Goal: Information Seeking & Learning: Learn about a topic

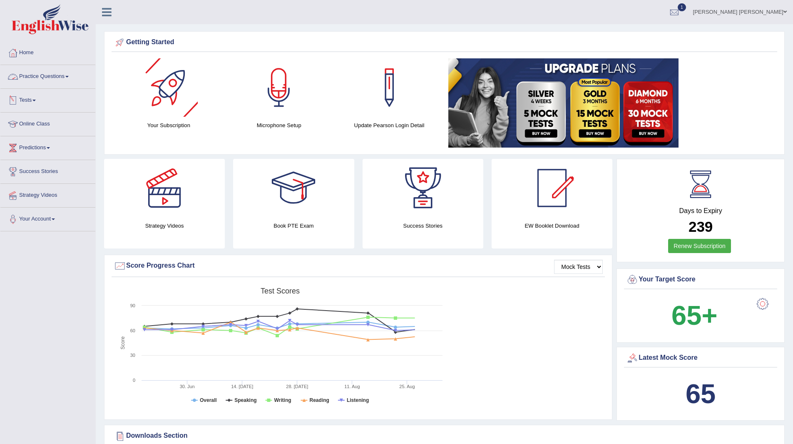
click at [45, 77] on link "Practice Questions" at bounding box center [47, 75] width 95 height 21
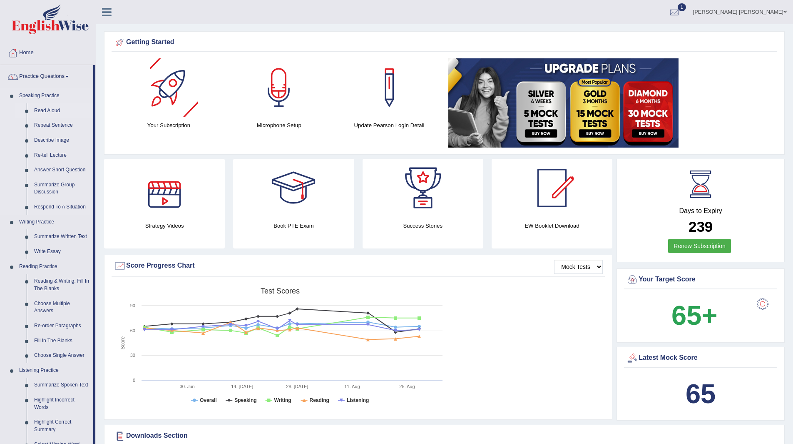
click at [50, 109] on link "Read Aloud" at bounding box center [61, 110] width 63 height 15
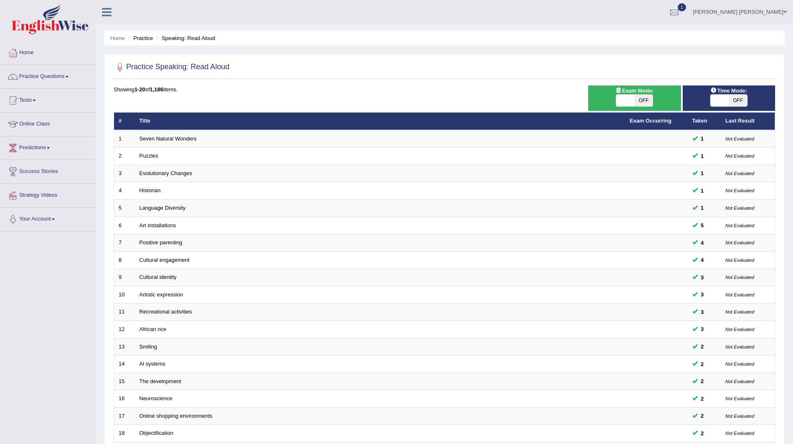
click at [739, 97] on span "OFF" at bounding box center [738, 101] width 18 height 12
checkbox input "true"
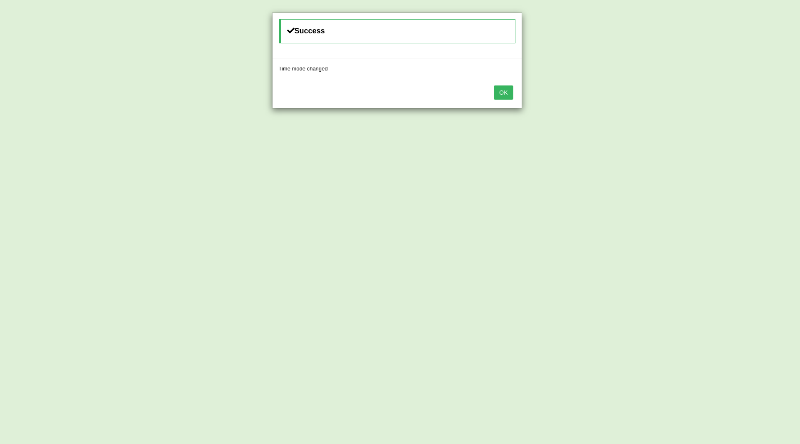
click at [499, 93] on button "OK" at bounding box center [503, 92] width 19 height 14
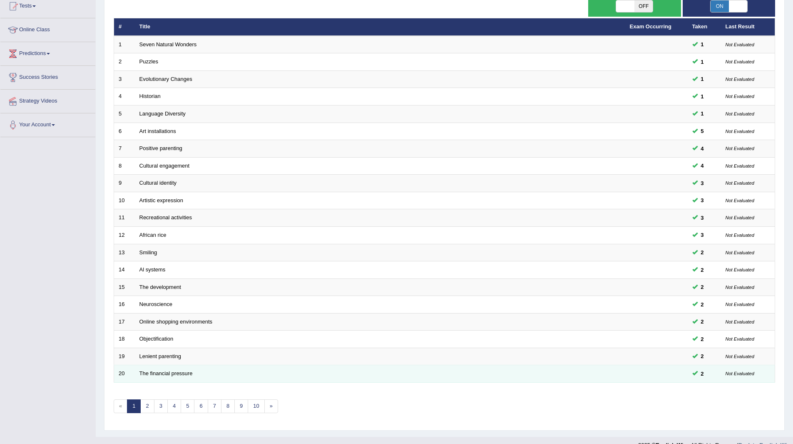
scroll to position [108, 0]
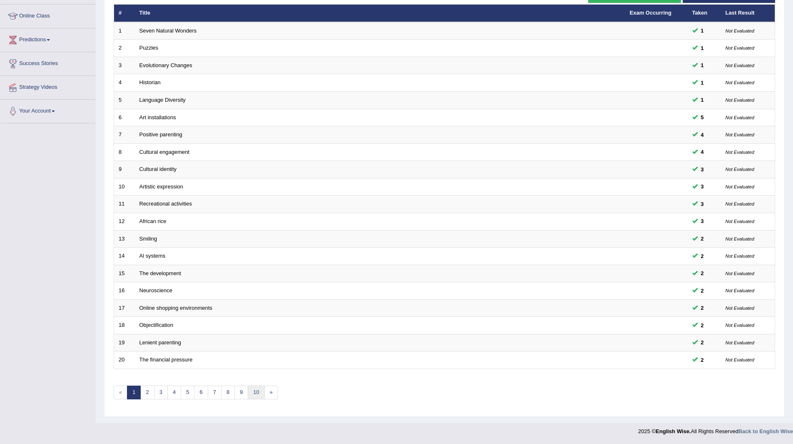
click at [254, 390] on link "10" at bounding box center [256, 392] width 17 height 14
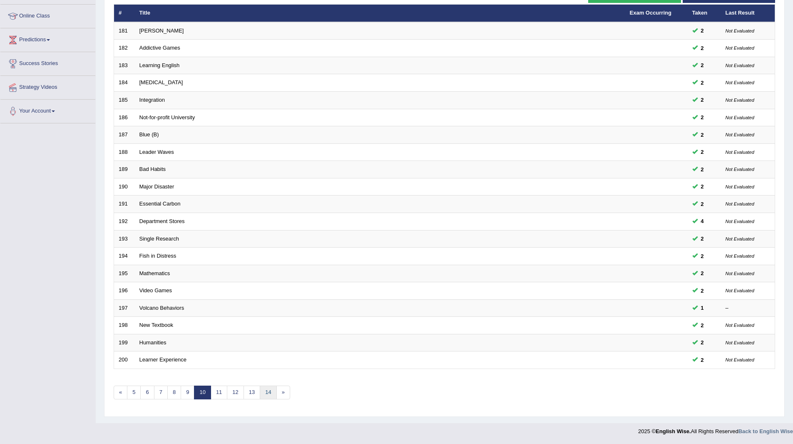
click at [268, 393] on link "14" at bounding box center [268, 392] width 17 height 14
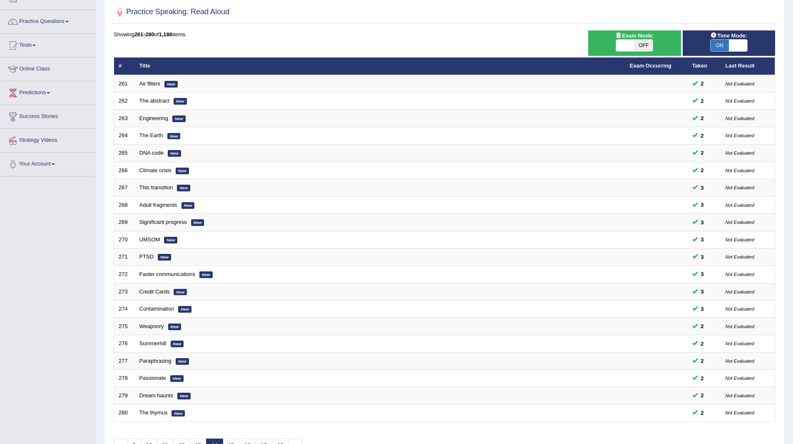
scroll to position [108, 0]
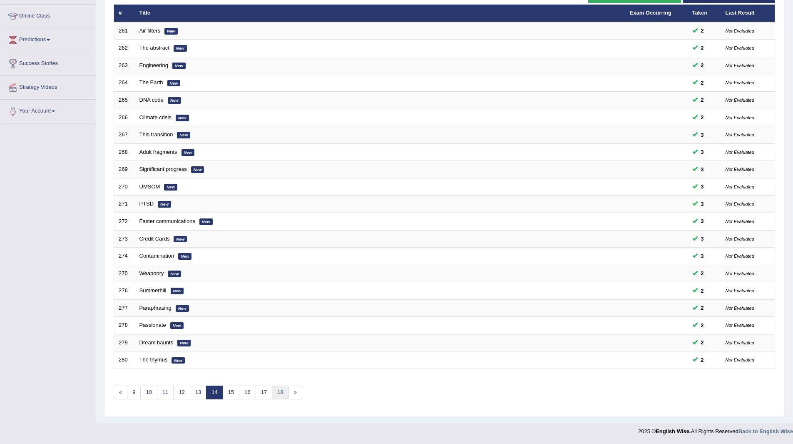
click at [281, 389] on link "18" at bounding box center [280, 392] width 17 height 14
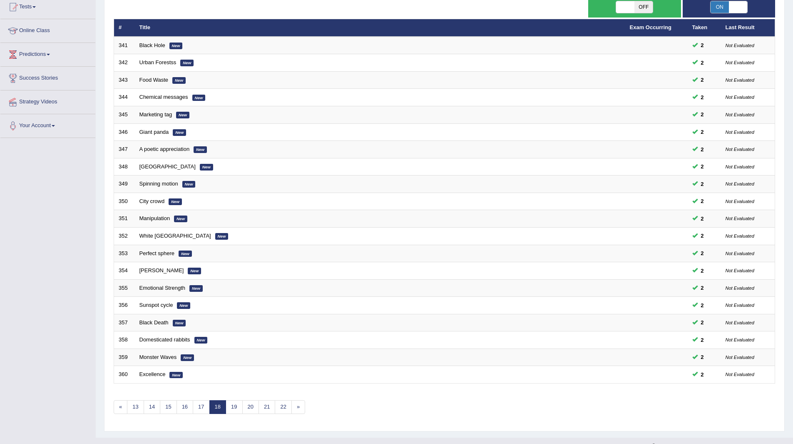
scroll to position [108, 0]
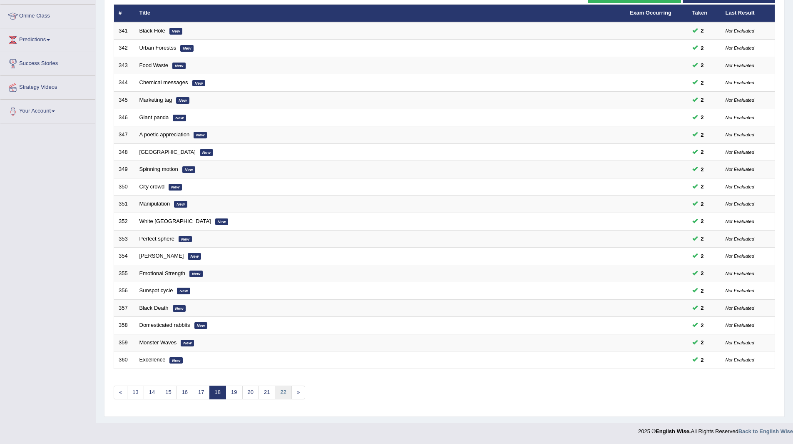
click at [281, 391] on link "22" at bounding box center [283, 392] width 17 height 14
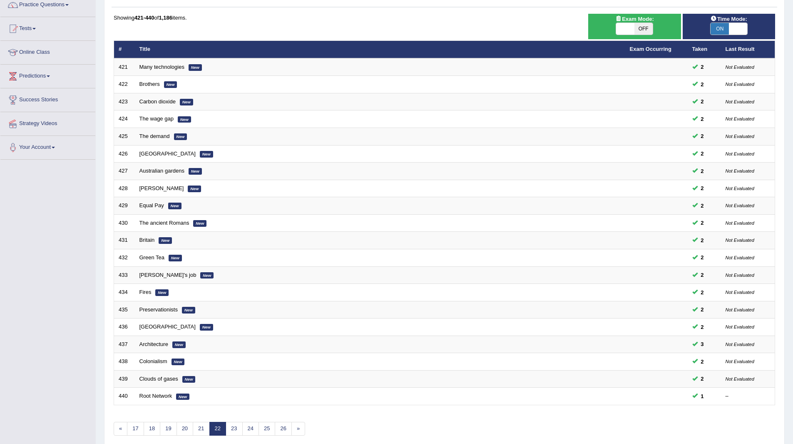
scroll to position [108, 0]
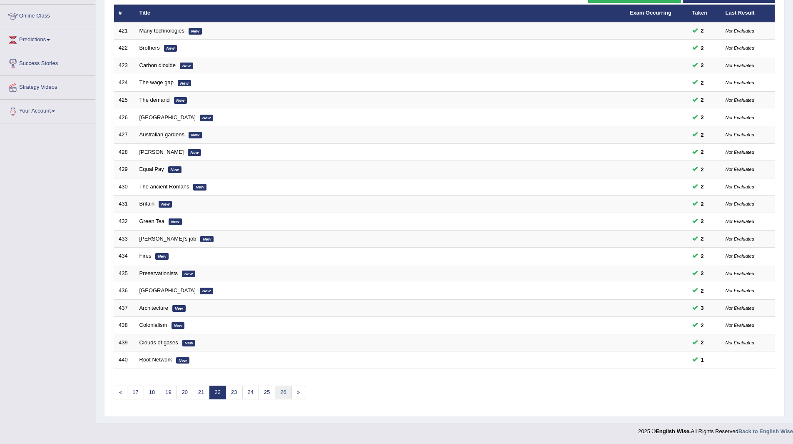
click at [287, 393] on link "26" at bounding box center [283, 392] width 17 height 14
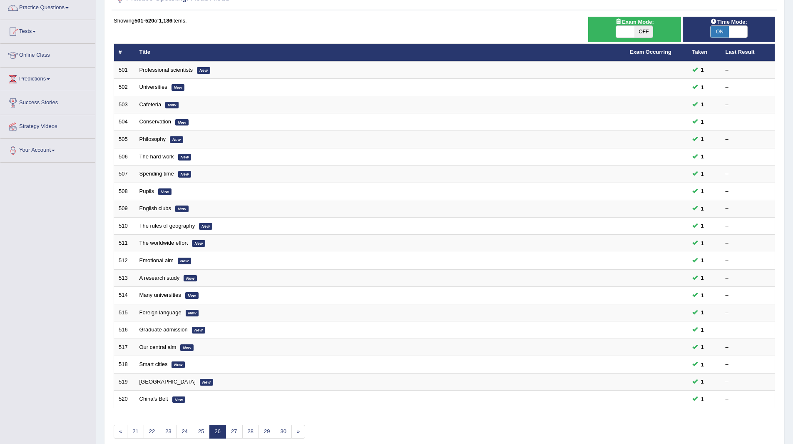
scroll to position [108, 0]
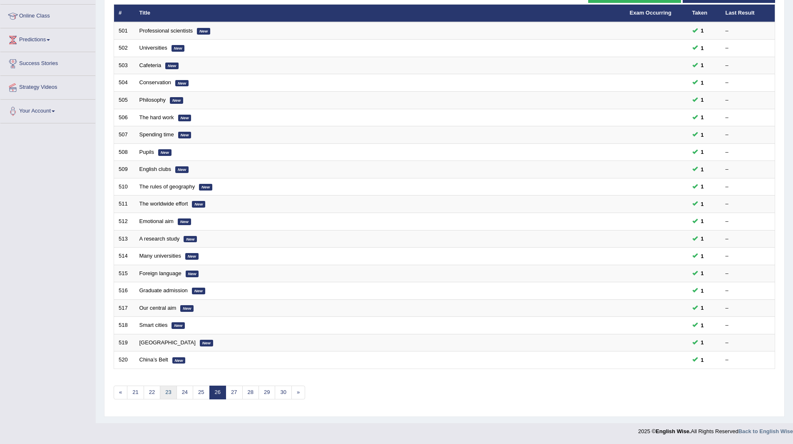
click at [169, 389] on link "23" at bounding box center [168, 392] width 17 height 14
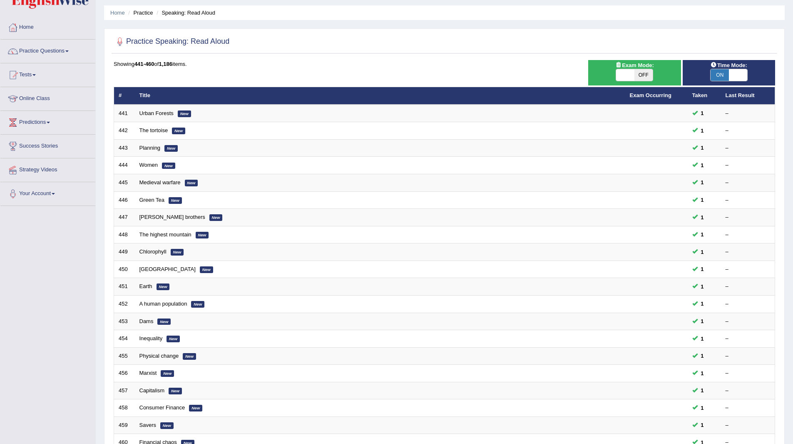
scroll to position [108, 0]
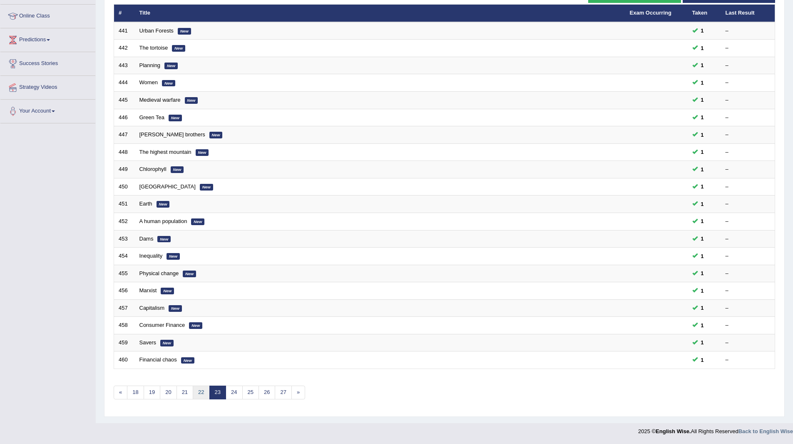
click at [199, 391] on link "22" at bounding box center [201, 392] width 17 height 14
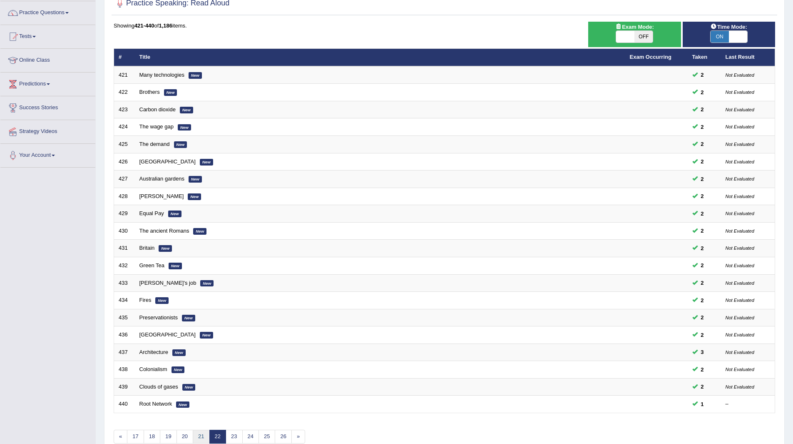
scroll to position [108, 0]
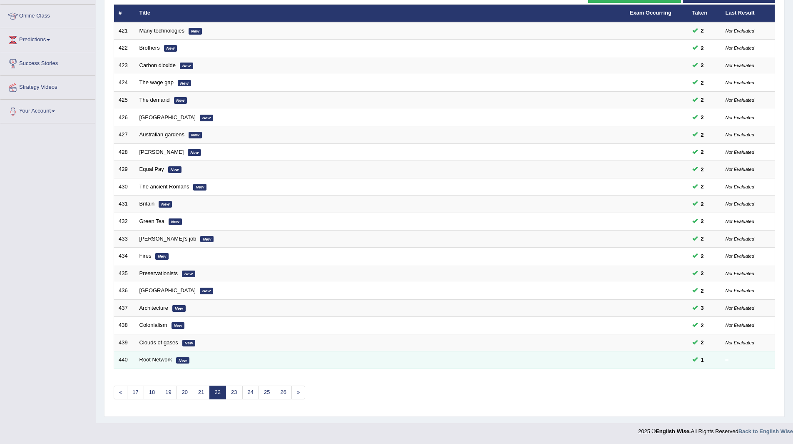
click at [153, 359] on link "Root Network" at bounding box center [156, 359] width 33 height 6
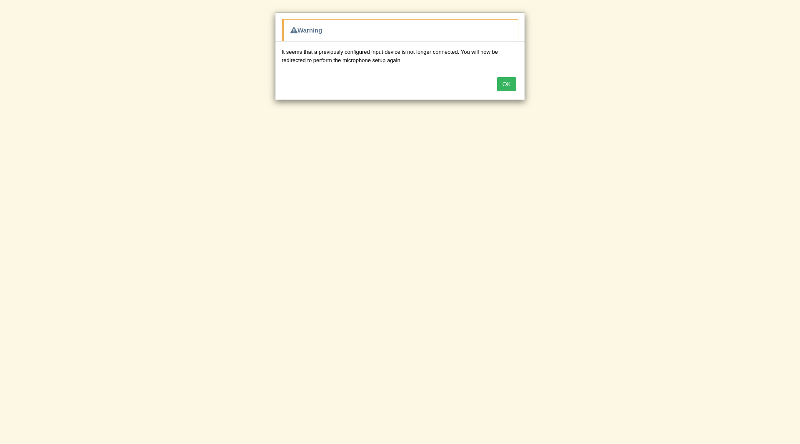
click at [508, 82] on button "OK" at bounding box center [506, 84] width 19 height 14
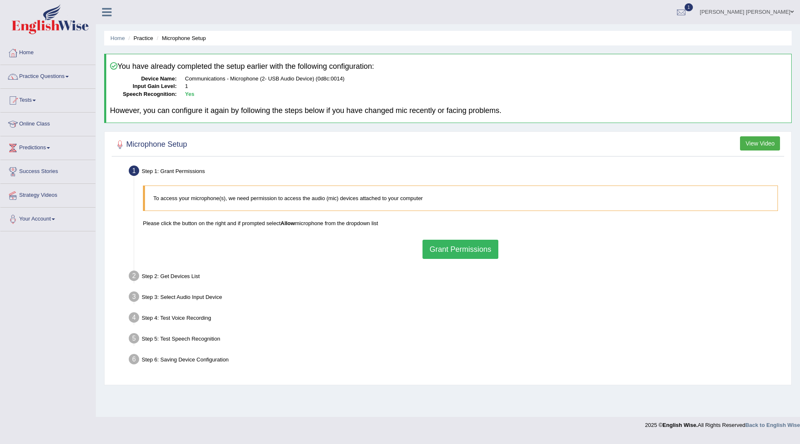
click at [457, 245] on button "Grant Permissions" at bounding box center [460, 248] width 76 height 19
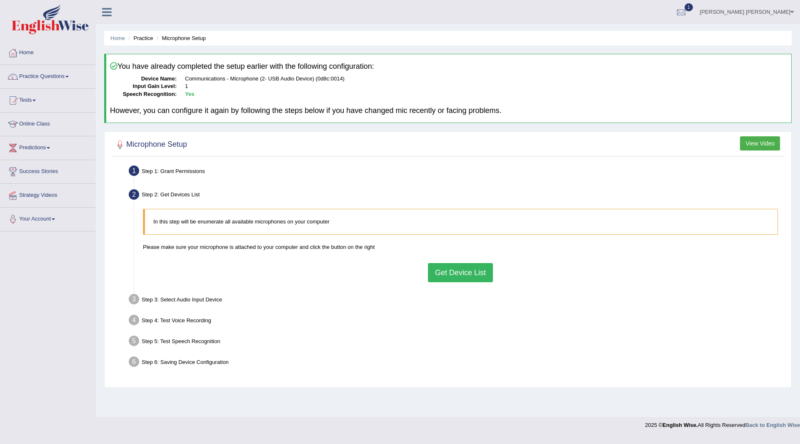
click at [450, 265] on button "Get Device List" at bounding box center [460, 272] width 65 height 19
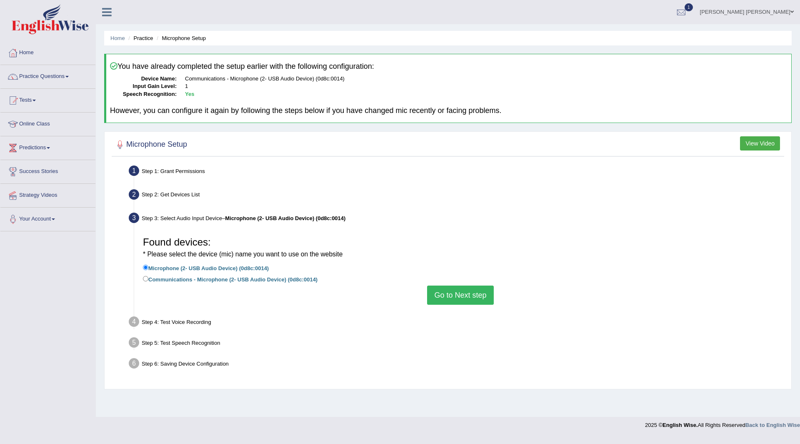
click at [439, 292] on button "Go to Next step" at bounding box center [460, 294] width 66 height 19
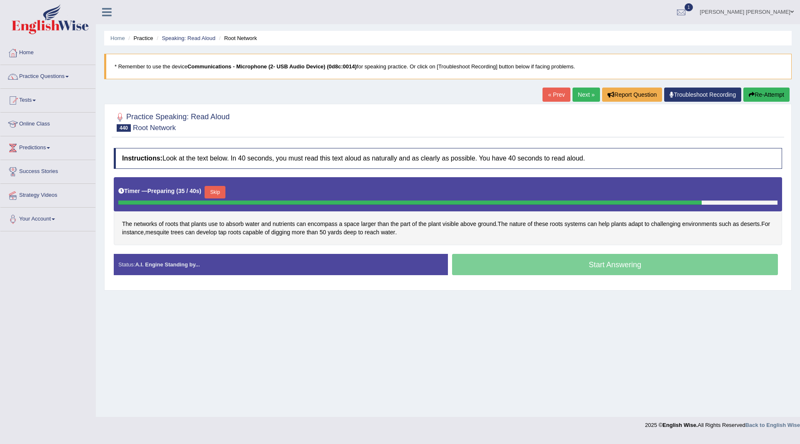
click at [215, 188] on button "Skip" at bounding box center [214, 192] width 21 height 12
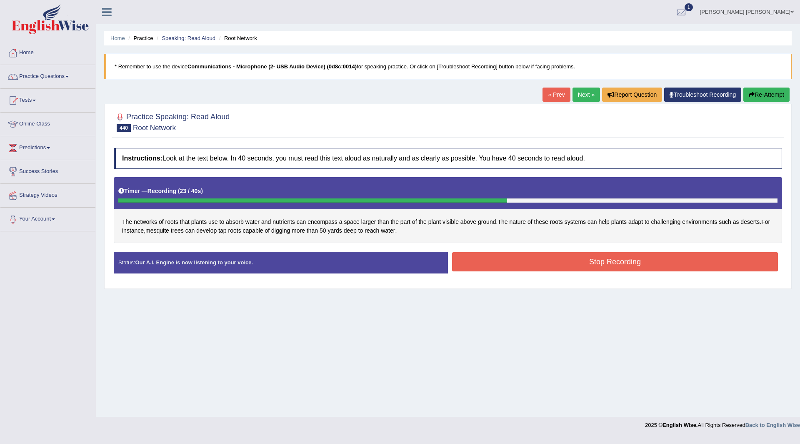
click at [483, 262] on button "Stop Recording" at bounding box center [615, 261] width 326 height 19
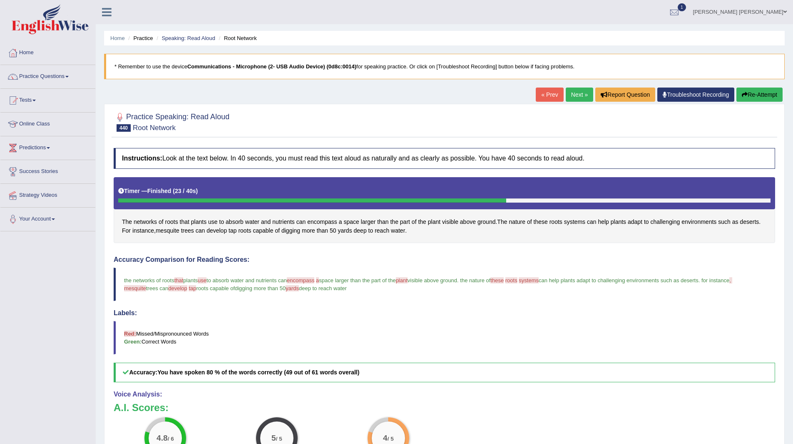
click at [566, 95] on link "Next »" at bounding box center [579, 94] width 27 height 14
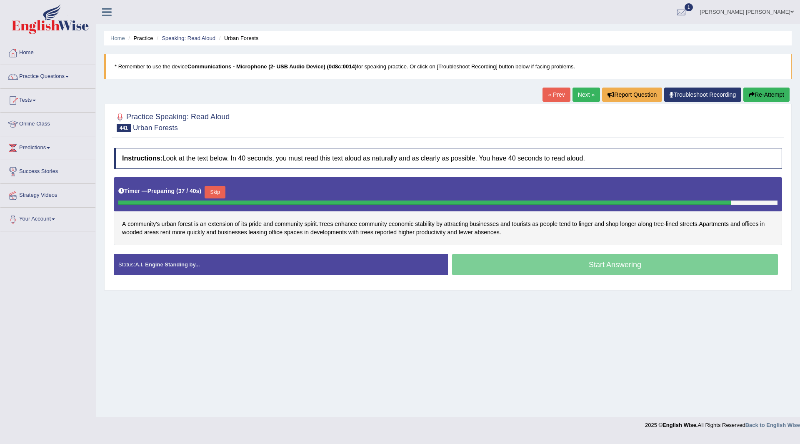
click at [212, 190] on button "Skip" at bounding box center [214, 192] width 21 height 12
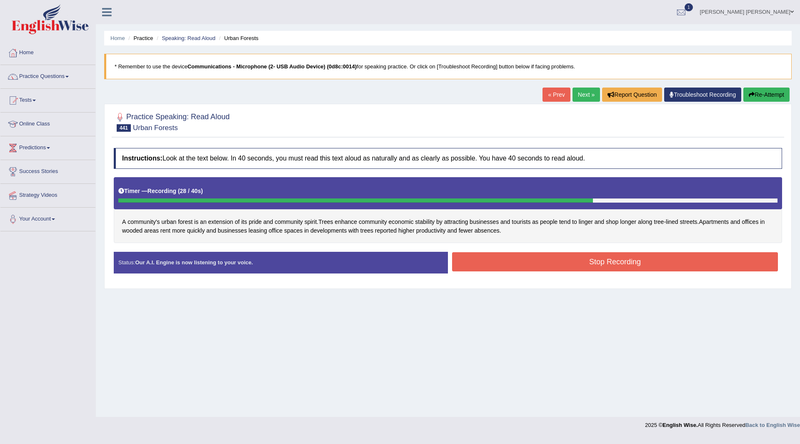
click at [476, 259] on button "Stop Recording" at bounding box center [615, 261] width 326 height 19
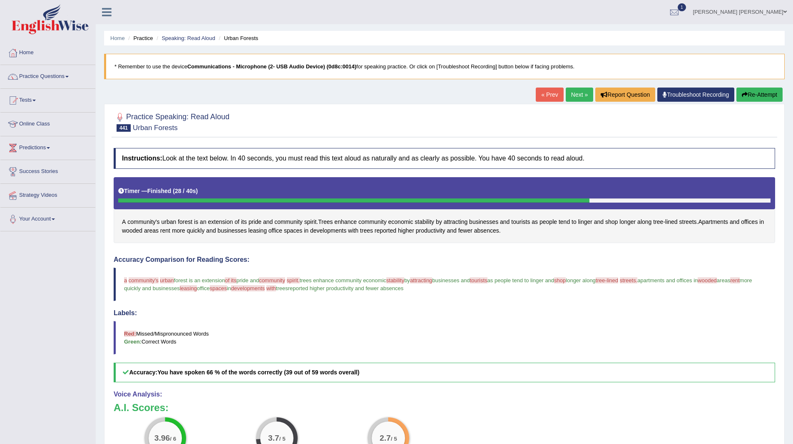
click at [568, 95] on link "Next »" at bounding box center [579, 94] width 27 height 14
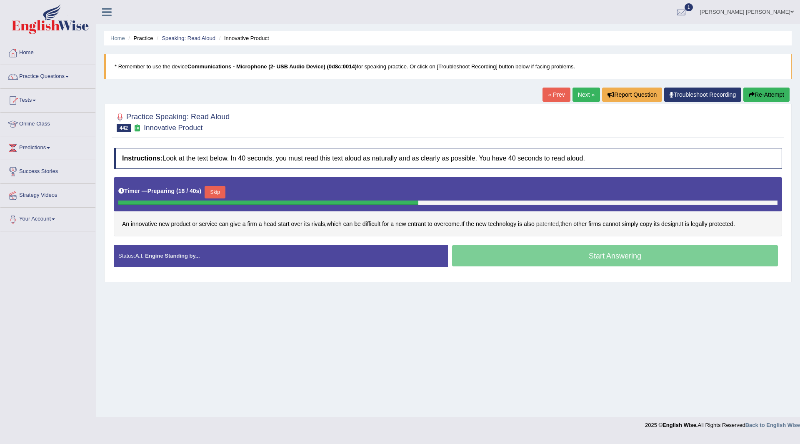
click at [550, 224] on span "patented" at bounding box center [547, 223] width 23 height 9
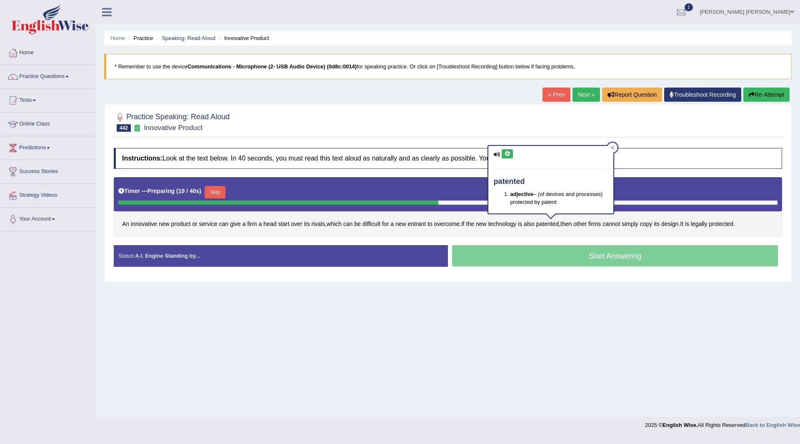
click at [507, 154] on icon at bounding box center [507, 153] width 6 height 5
click at [579, 333] on div "Home Practice Speaking: Read Aloud Innovative Product * Remember to use the dev…" at bounding box center [448, 208] width 704 height 416
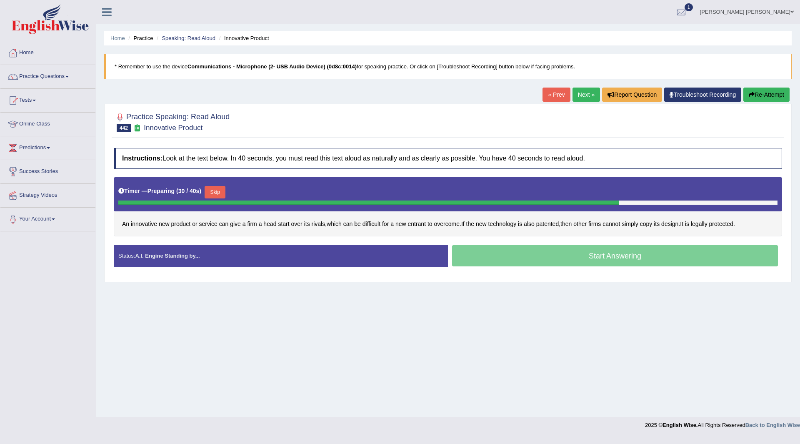
click at [219, 189] on button "Skip" at bounding box center [214, 192] width 21 height 12
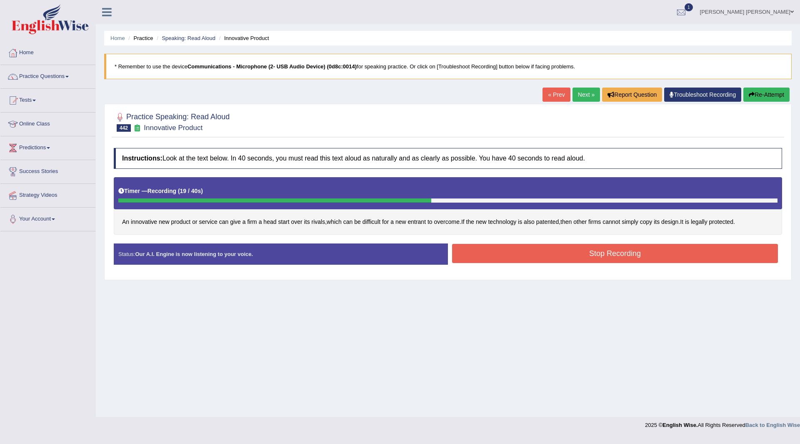
click at [483, 255] on button "Stop Recording" at bounding box center [615, 253] width 326 height 19
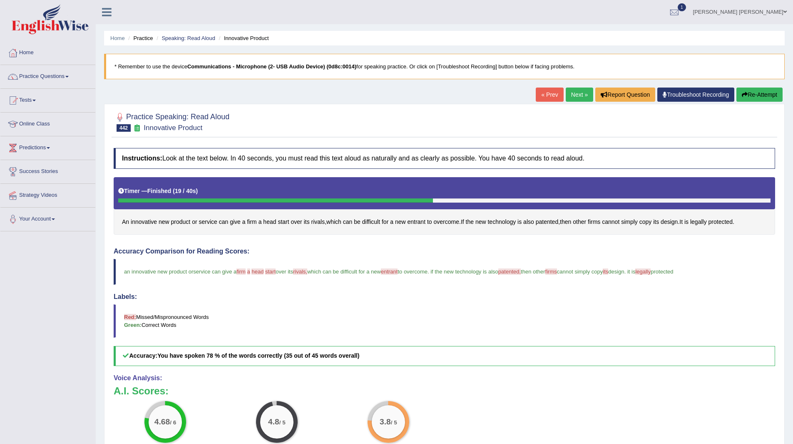
click at [568, 91] on link "Next »" at bounding box center [579, 94] width 27 height 14
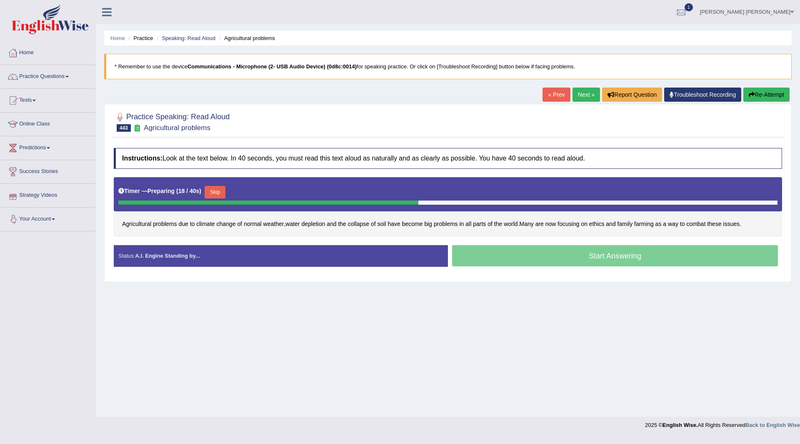
click at [221, 191] on button "Skip" at bounding box center [214, 192] width 21 height 12
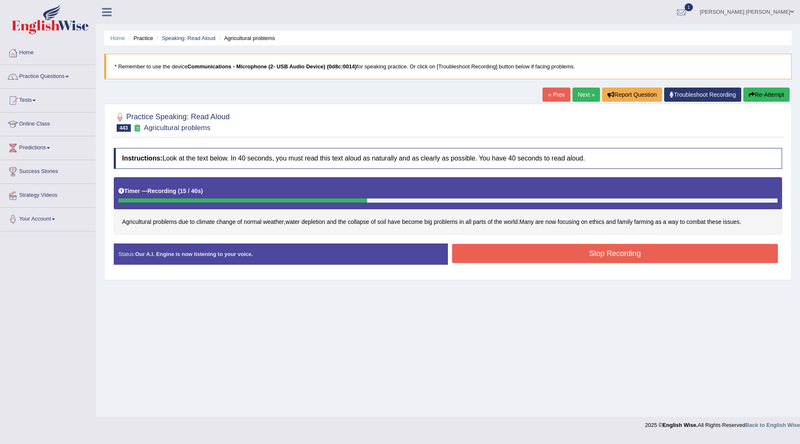
click at [486, 251] on button "Stop Recording" at bounding box center [615, 253] width 326 height 19
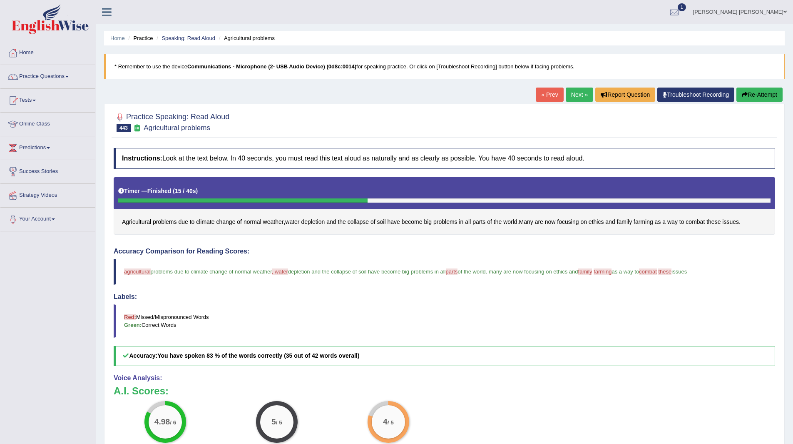
click at [576, 95] on link "Next »" at bounding box center [579, 94] width 27 height 14
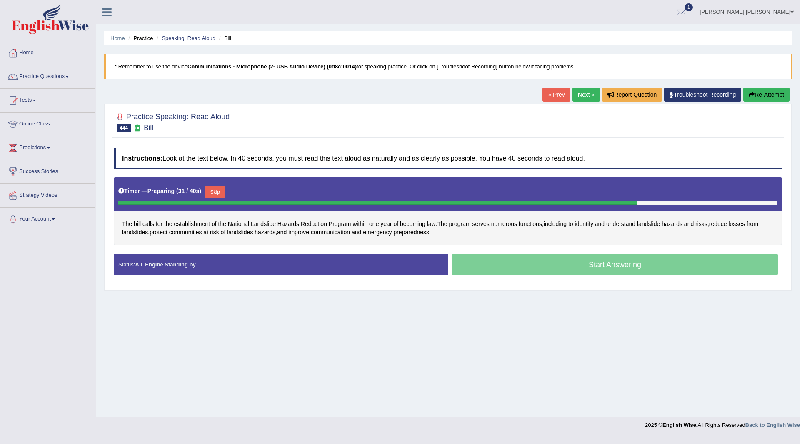
click at [219, 191] on button "Skip" at bounding box center [214, 192] width 21 height 12
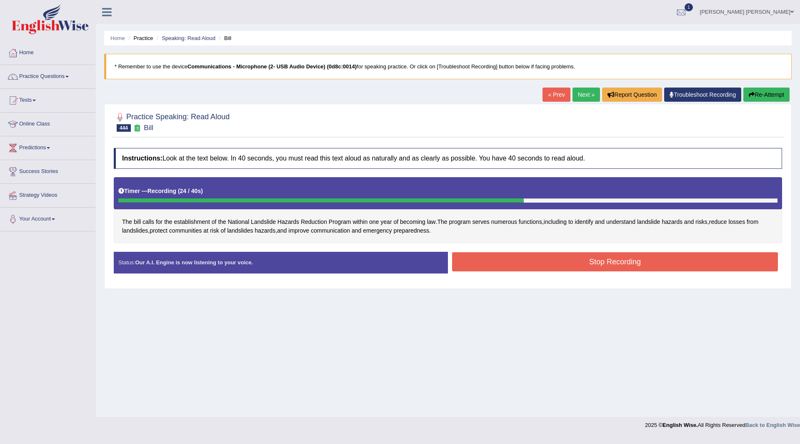
click at [511, 259] on button "Stop Recording" at bounding box center [615, 261] width 326 height 19
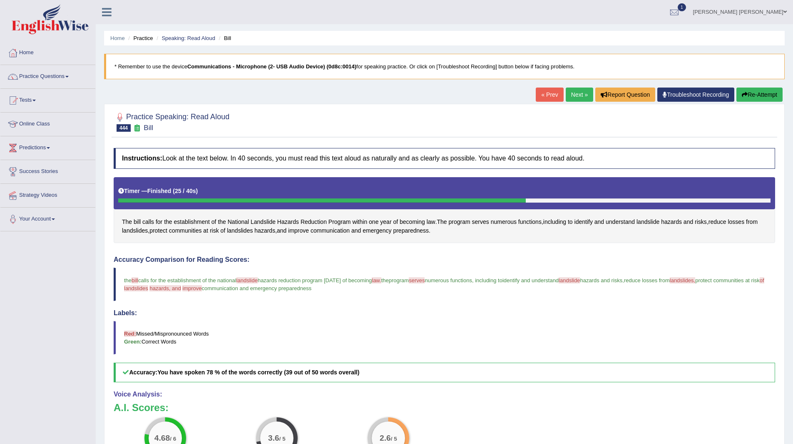
click at [572, 89] on link "Next »" at bounding box center [579, 94] width 27 height 14
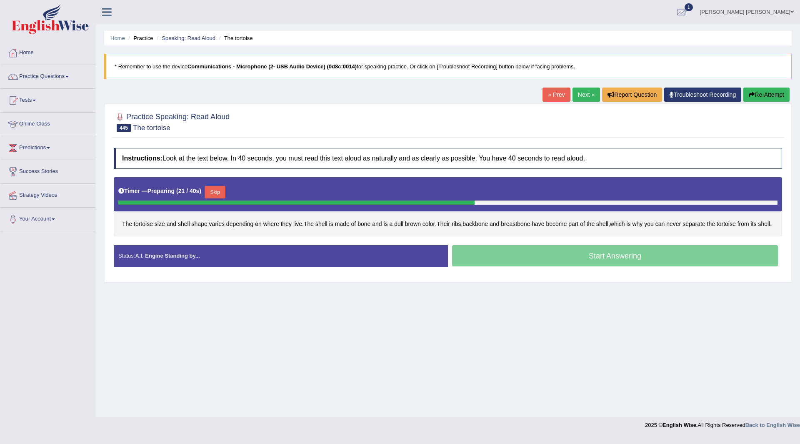
click at [217, 188] on button "Skip" at bounding box center [214, 192] width 21 height 12
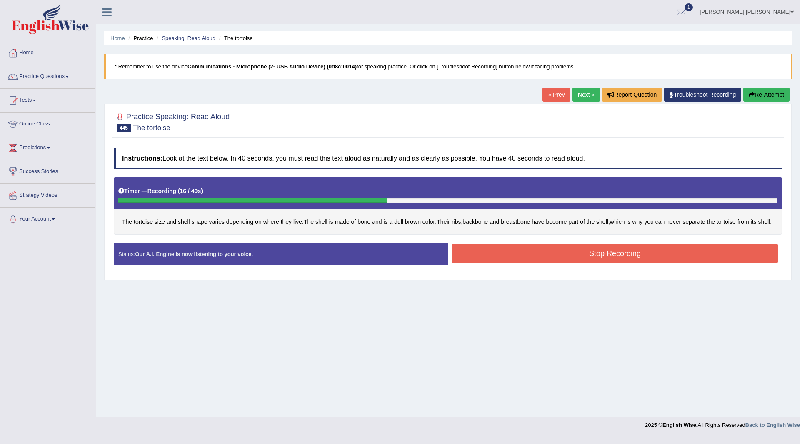
click at [468, 259] on button "Stop Recording" at bounding box center [615, 253] width 326 height 19
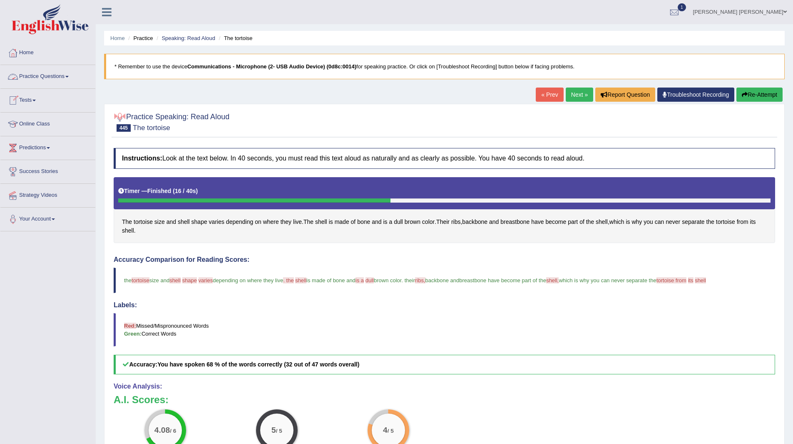
click at [35, 75] on link "Practice Questions" at bounding box center [47, 75] width 95 height 21
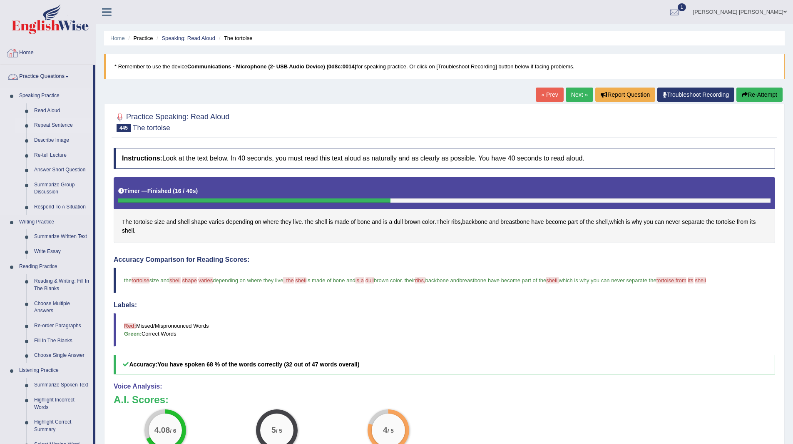
click at [55, 125] on link "Repeat Sentence" at bounding box center [61, 125] width 63 height 15
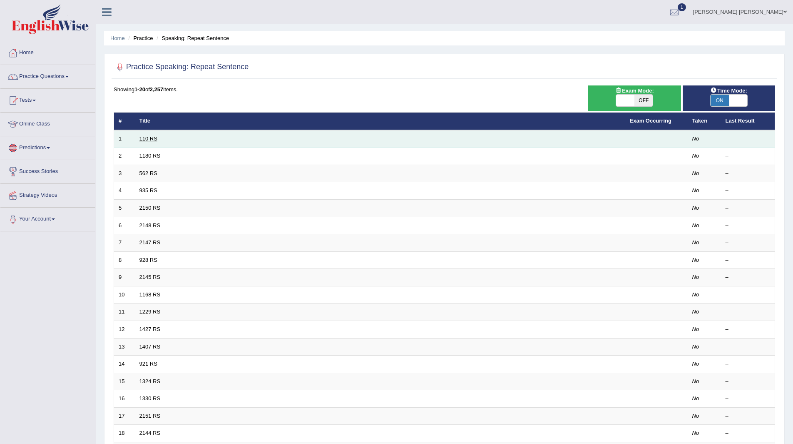
click at [147, 138] on link "110 RS" at bounding box center [149, 138] width 18 height 6
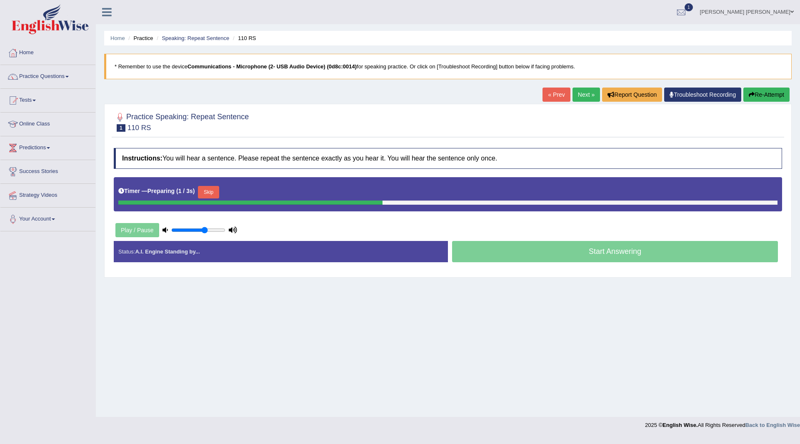
click at [209, 193] on button "Skip" at bounding box center [208, 192] width 21 height 12
click at [243, 190] on button "Skip" at bounding box center [244, 192] width 21 height 12
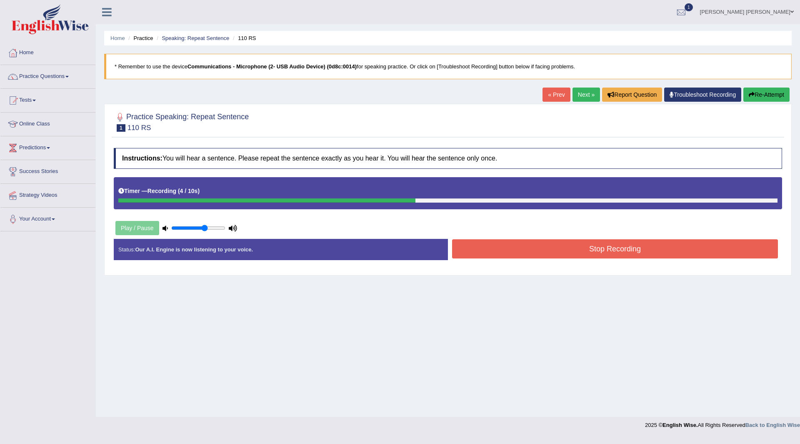
click at [527, 250] on button "Stop Recording" at bounding box center [615, 248] width 326 height 19
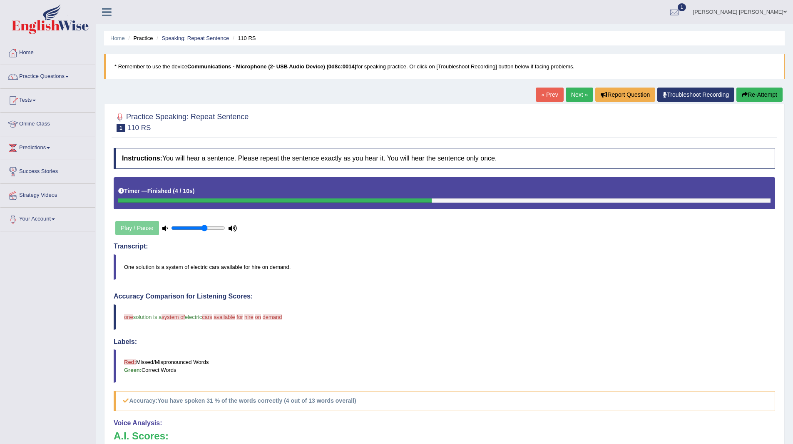
click at [569, 90] on link "Next »" at bounding box center [579, 94] width 27 height 14
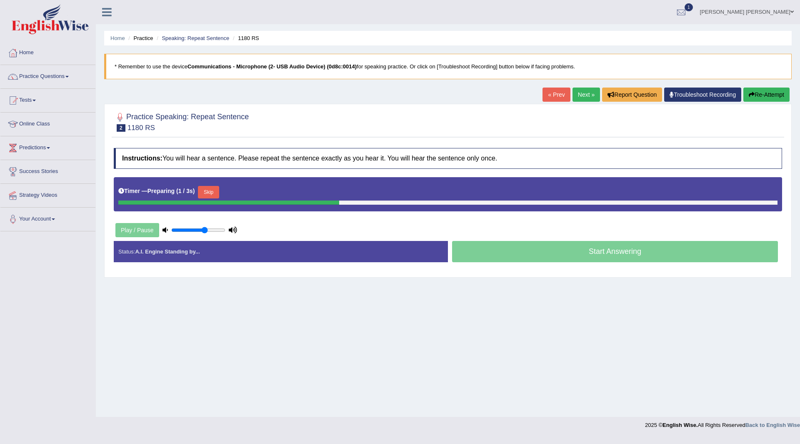
click at [206, 187] on button "Skip" at bounding box center [208, 192] width 21 height 12
click at [245, 189] on button "Skip" at bounding box center [244, 192] width 21 height 12
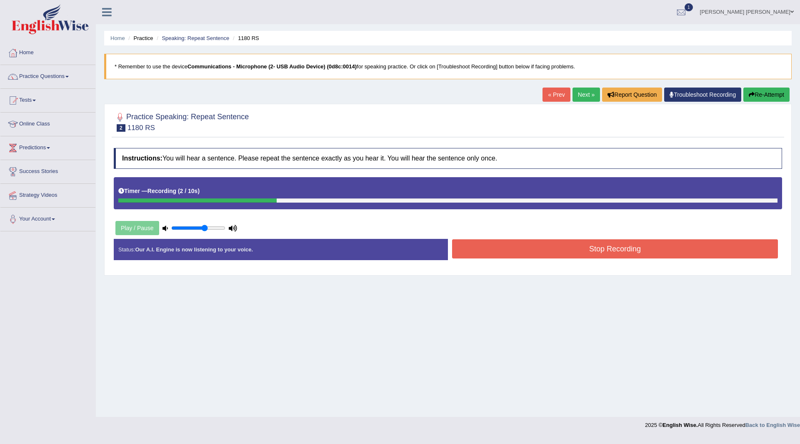
click at [496, 251] on button "Stop Recording" at bounding box center [615, 248] width 326 height 19
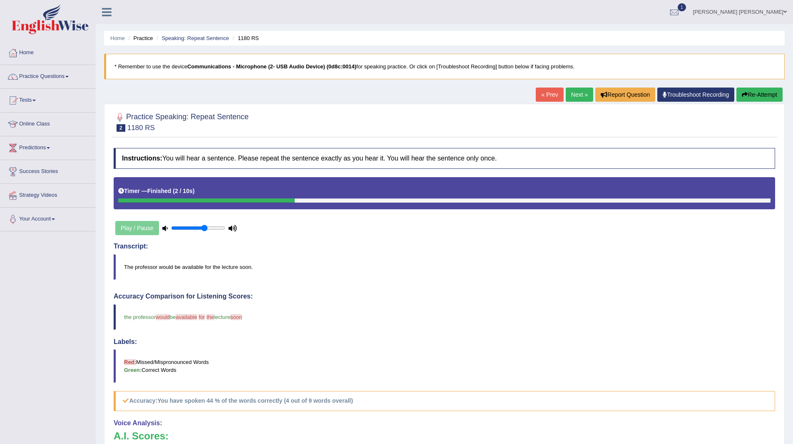
click at [571, 93] on link "Next »" at bounding box center [579, 94] width 27 height 14
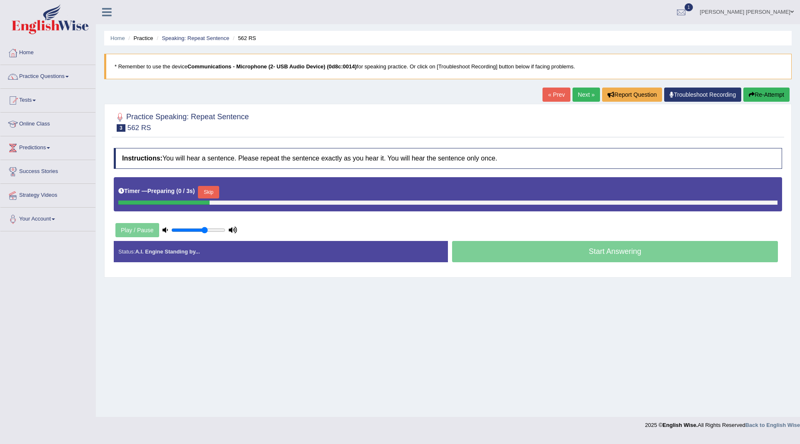
drag, startPoint x: 0, startPoint y: 0, endPoint x: 217, endPoint y: 191, distance: 289.2
click at [219, 191] on button "Skip" at bounding box center [208, 192] width 21 height 12
click at [244, 191] on button "Skip" at bounding box center [244, 192] width 21 height 12
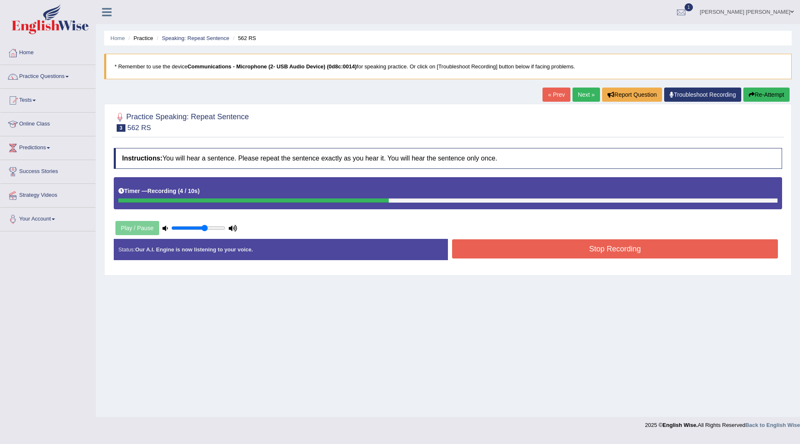
click at [504, 250] on button "Stop Recording" at bounding box center [615, 248] width 326 height 19
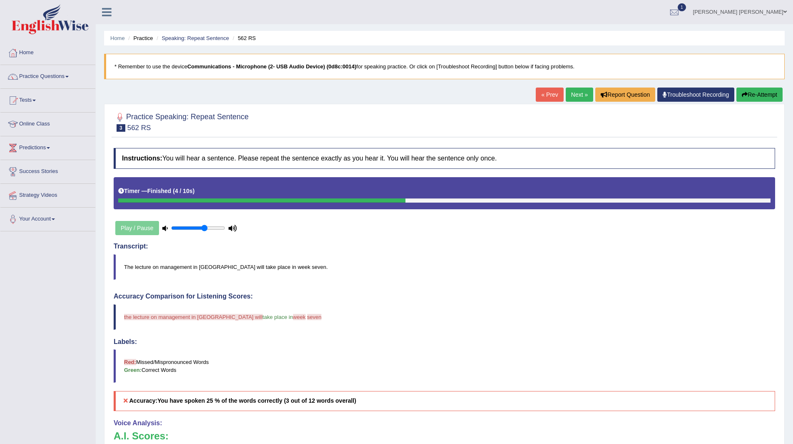
click at [571, 96] on link "Next »" at bounding box center [579, 94] width 27 height 14
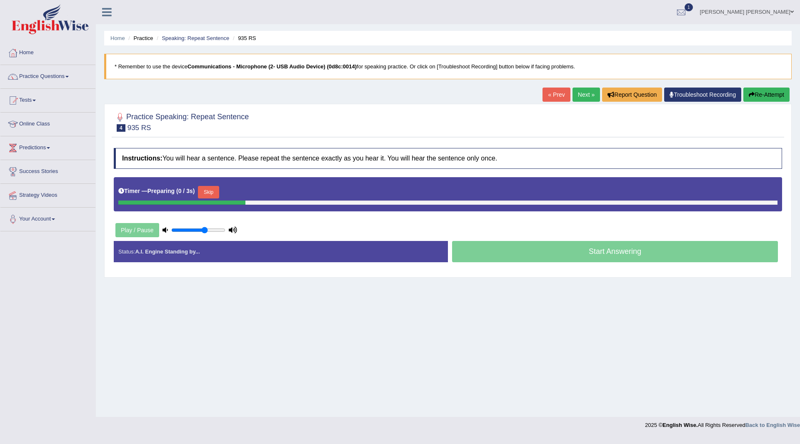
click at [209, 189] on button "Skip" at bounding box center [208, 192] width 21 height 12
click at [246, 190] on button "Skip" at bounding box center [244, 192] width 21 height 12
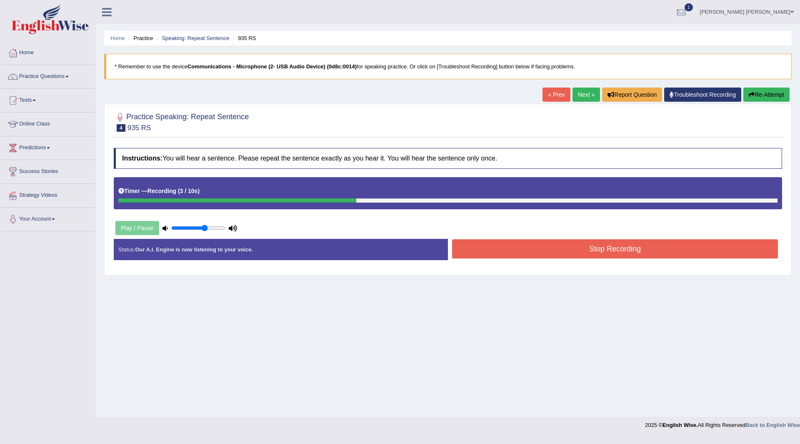
click at [516, 252] on button "Stop Recording" at bounding box center [615, 248] width 326 height 19
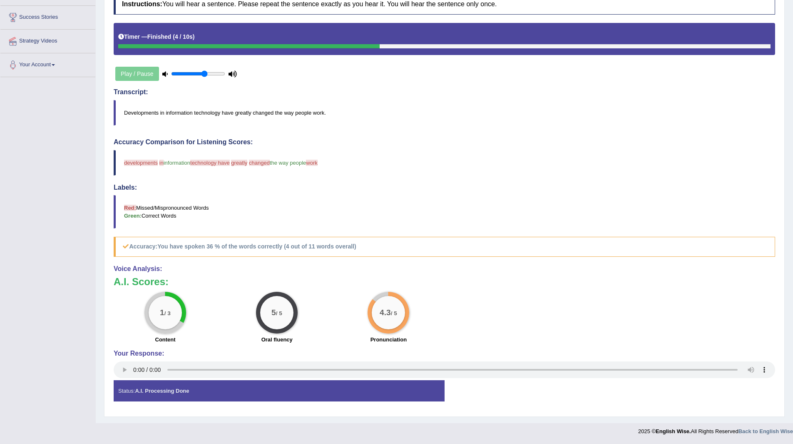
scroll to position [29, 0]
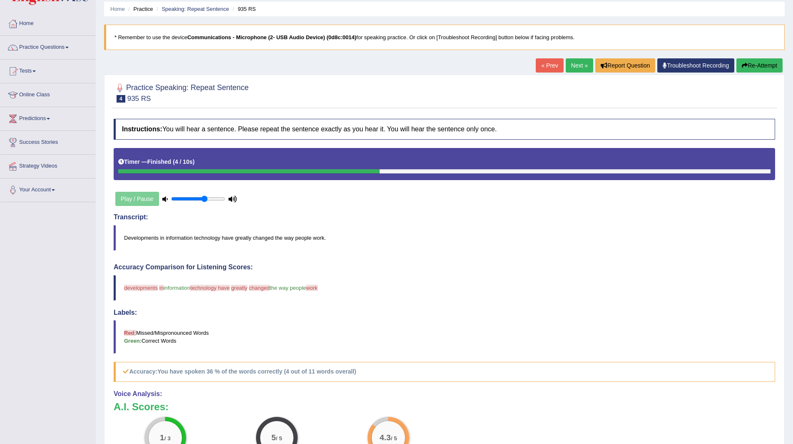
click at [574, 62] on link "Next »" at bounding box center [579, 65] width 27 height 14
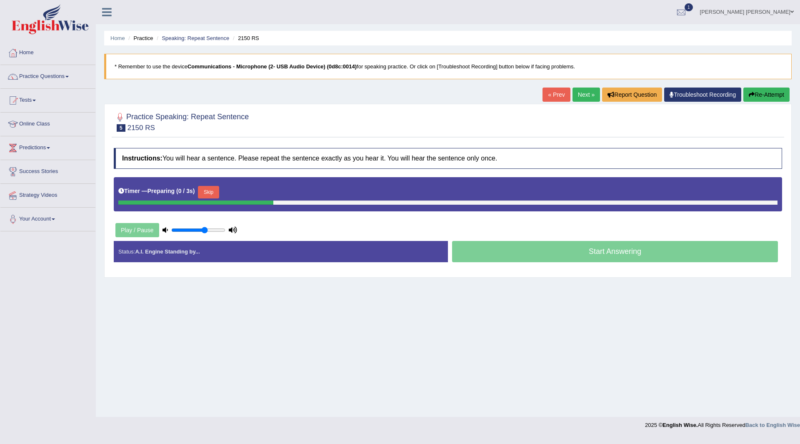
click at [207, 188] on button "Skip" at bounding box center [208, 192] width 21 height 12
click at [243, 191] on button "Skip" at bounding box center [244, 192] width 21 height 12
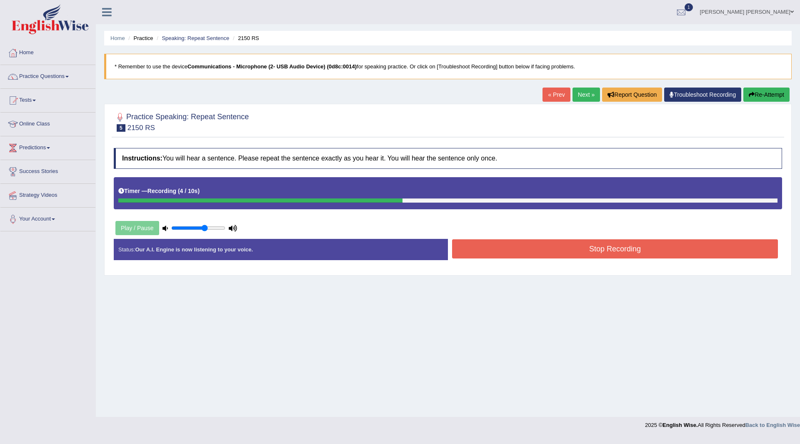
click at [484, 242] on button "Stop Recording" at bounding box center [615, 248] width 326 height 19
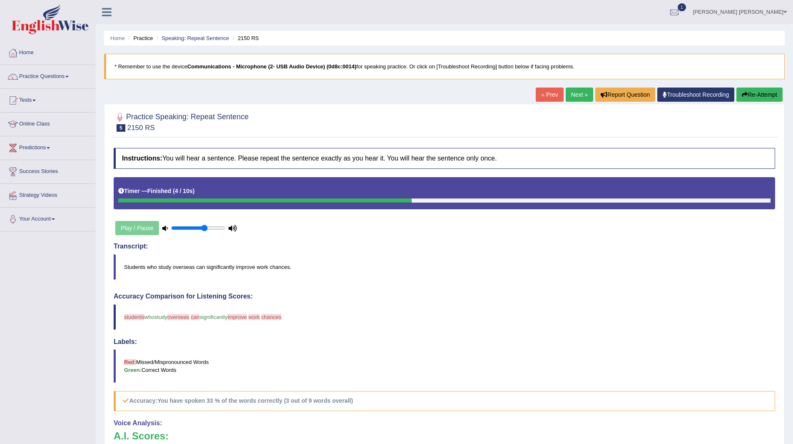
click at [572, 97] on link "Next »" at bounding box center [579, 94] width 27 height 14
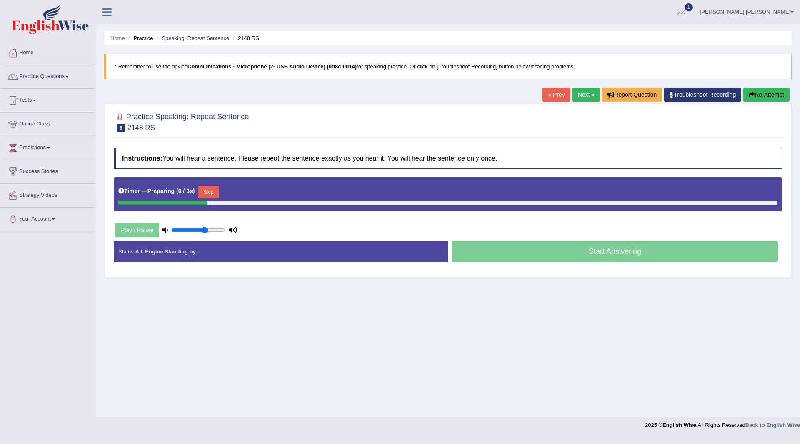
click at [216, 187] on button "Skip" at bounding box center [208, 192] width 21 height 12
click at [241, 189] on button "Skip" at bounding box center [244, 192] width 21 height 12
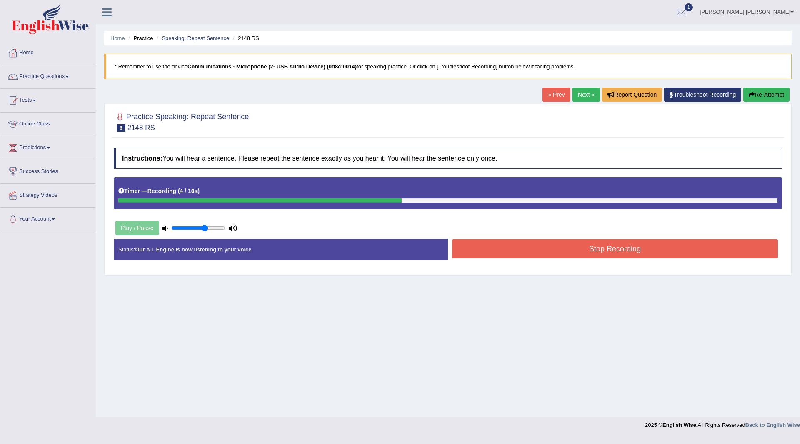
click at [531, 251] on button "Stop Recording" at bounding box center [615, 248] width 326 height 19
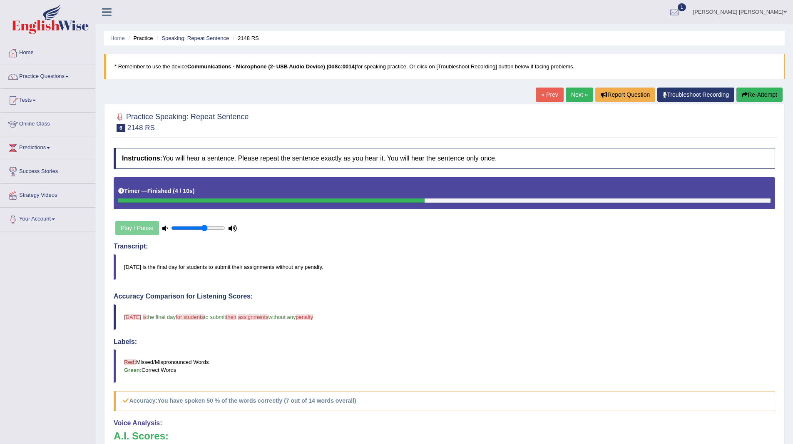
drag, startPoint x: 578, startPoint y: 92, endPoint x: 573, endPoint y: 92, distance: 4.6
click at [578, 92] on link "Next »" at bounding box center [579, 94] width 27 height 14
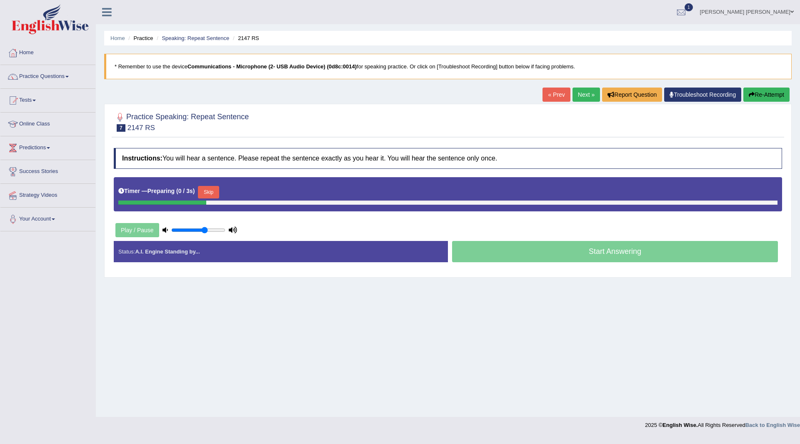
click at [204, 193] on button "Skip" at bounding box center [208, 192] width 21 height 12
click at [247, 192] on button "Skip" at bounding box center [244, 192] width 21 height 12
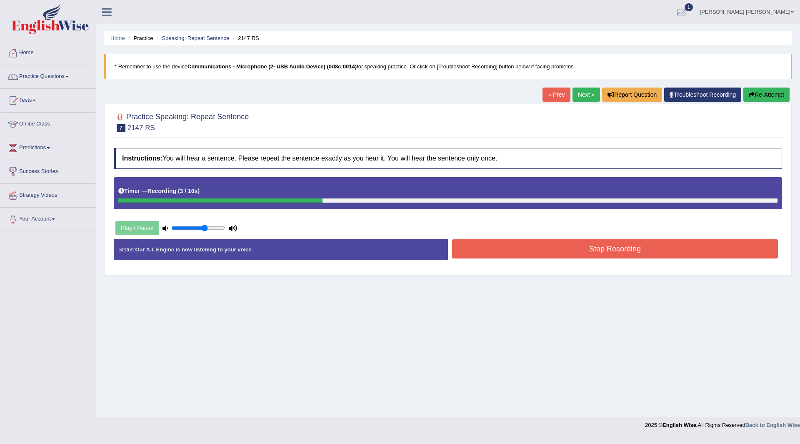
click at [488, 248] on button "Stop Recording" at bounding box center [615, 248] width 326 height 19
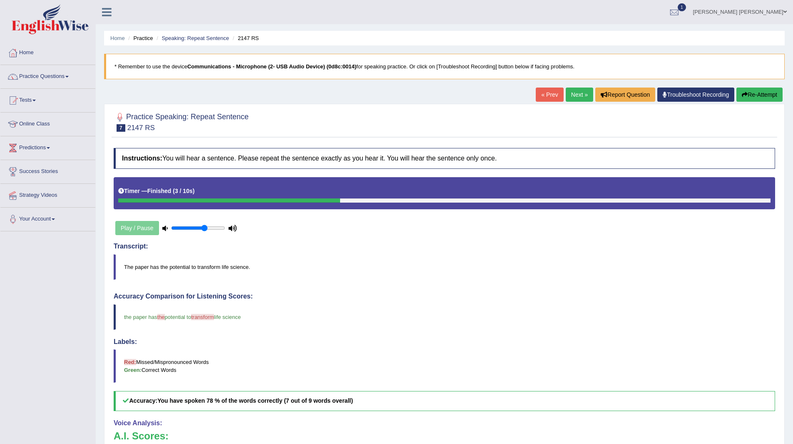
drag, startPoint x: 572, startPoint y: 95, endPoint x: 560, endPoint y: 90, distance: 13.6
click at [572, 95] on link "Next »" at bounding box center [579, 94] width 27 height 14
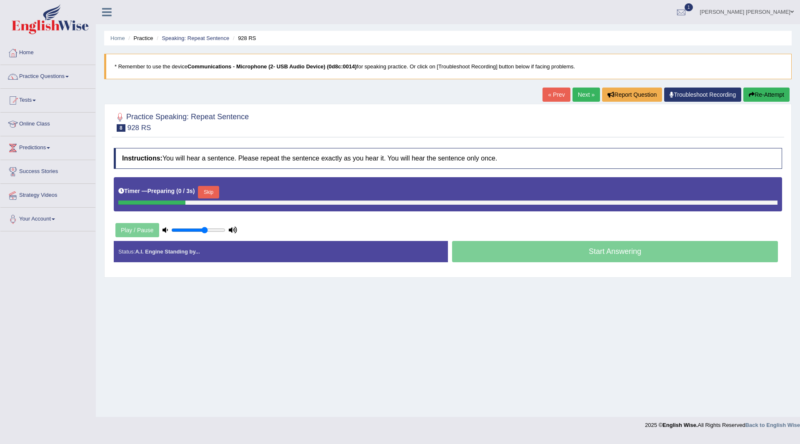
click at [208, 191] on button "Skip" at bounding box center [208, 192] width 21 height 12
click at [252, 192] on button "Skip" at bounding box center [244, 192] width 21 height 12
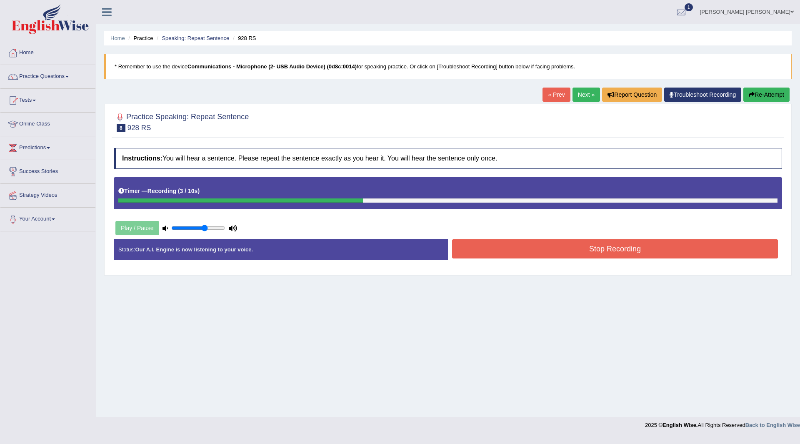
click at [494, 250] on button "Stop Recording" at bounding box center [615, 248] width 326 height 19
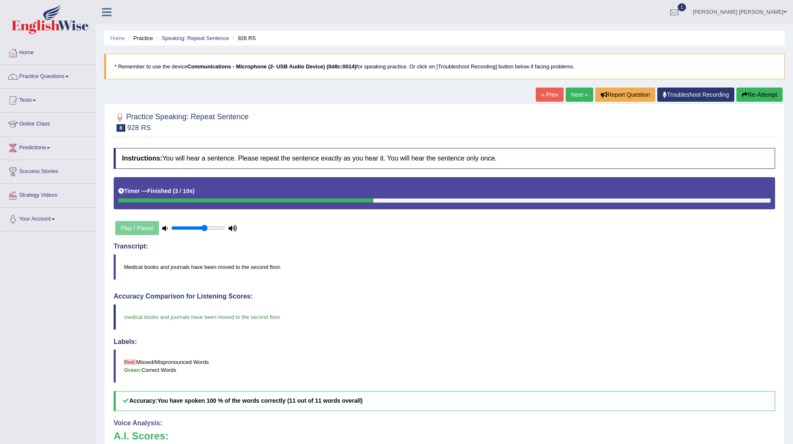
drag, startPoint x: 574, startPoint y: 94, endPoint x: 566, endPoint y: 94, distance: 7.9
click at [574, 94] on link "Next »" at bounding box center [579, 94] width 27 height 14
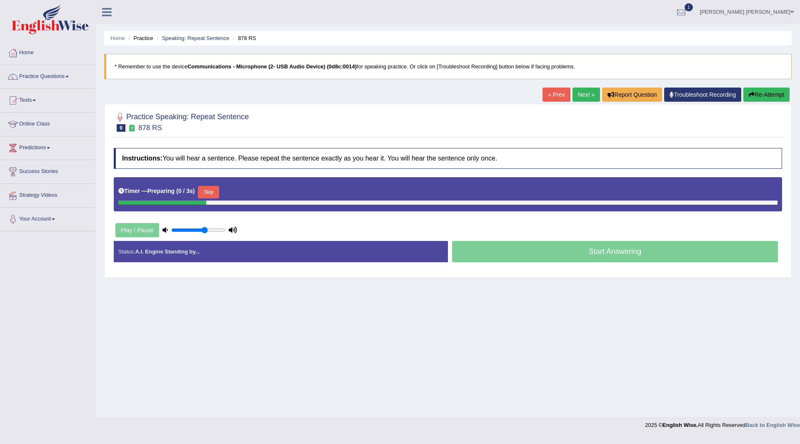
click at [207, 194] on button "Skip" at bounding box center [208, 192] width 21 height 12
click at [254, 191] on button "Skip" at bounding box center [244, 192] width 21 height 12
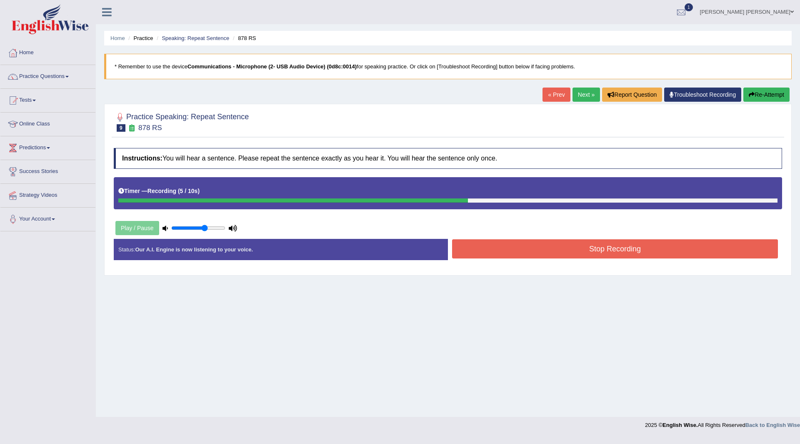
click at [519, 251] on button "Stop Recording" at bounding box center [615, 248] width 326 height 19
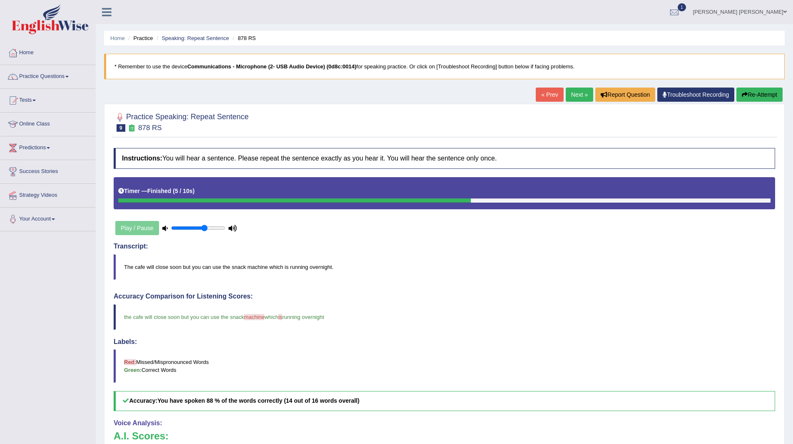
click at [573, 92] on link "Next »" at bounding box center [579, 94] width 27 height 14
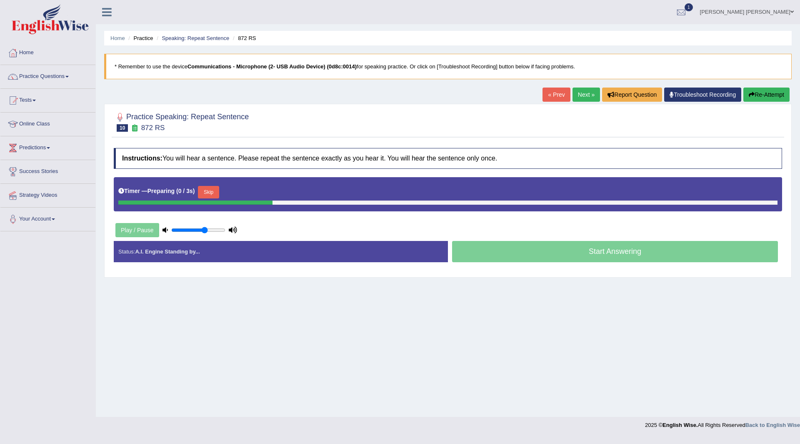
click at [216, 187] on button "Skip" at bounding box center [208, 192] width 21 height 12
click at [245, 186] on button "Skip" at bounding box center [244, 192] width 21 height 12
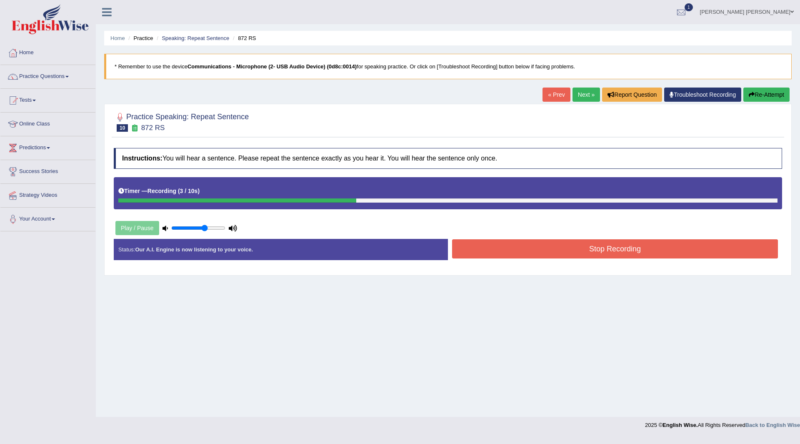
click at [496, 249] on button "Stop Recording" at bounding box center [615, 248] width 326 height 19
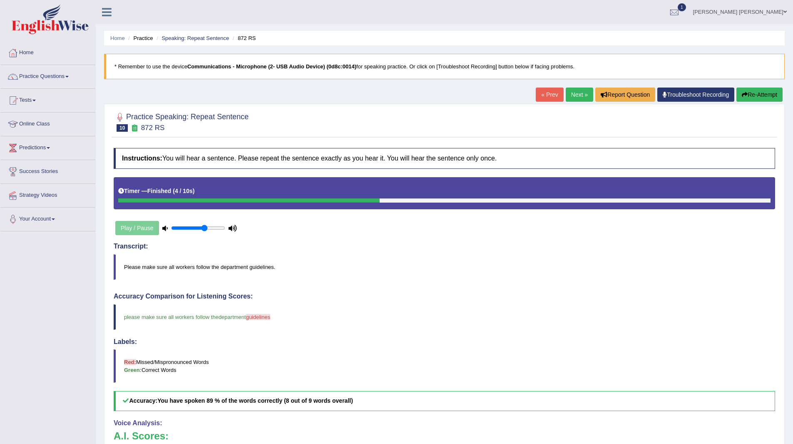
click at [577, 94] on link "Next »" at bounding box center [579, 94] width 27 height 14
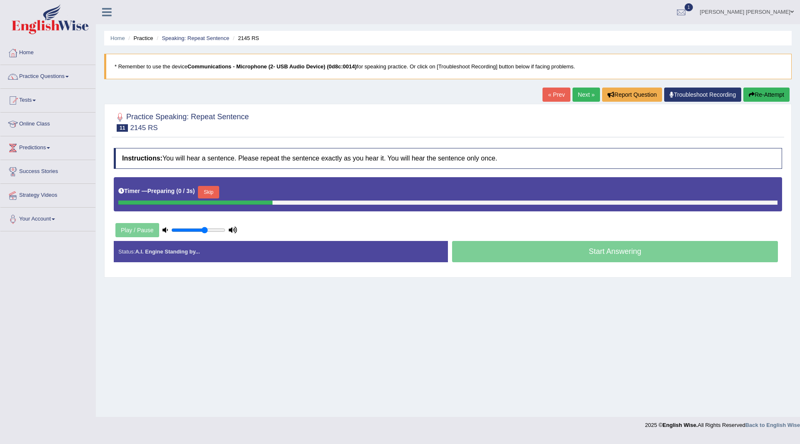
click at [210, 195] on button "Skip" at bounding box center [208, 192] width 21 height 12
click at [249, 189] on button "Skip" at bounding box center [244, 192] width 21 height 12
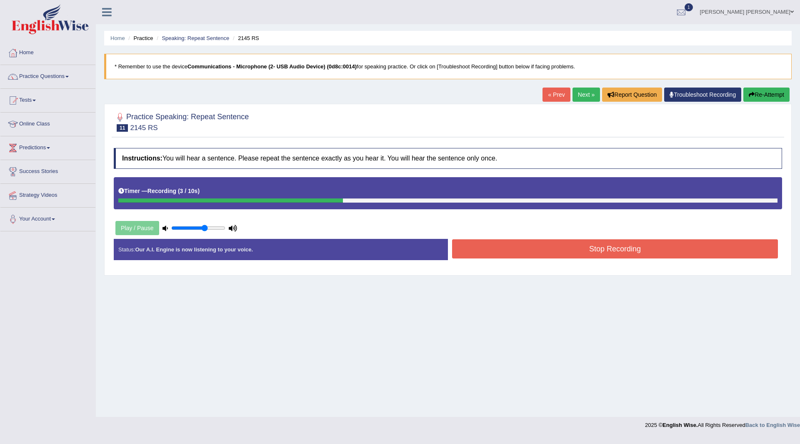
click at [506, 244] on button "Stop Recording" at bounding box center [615, 248] width 326 height 19
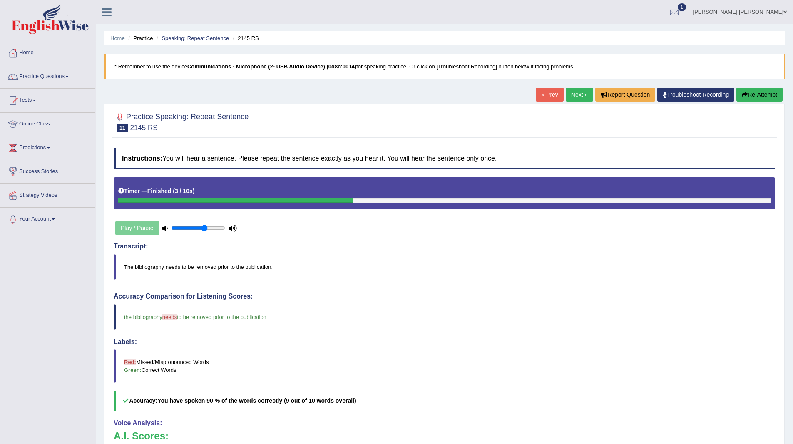
click at [569, 92] on link "Next »" at bounding box center [579, 94] width 27 height 14
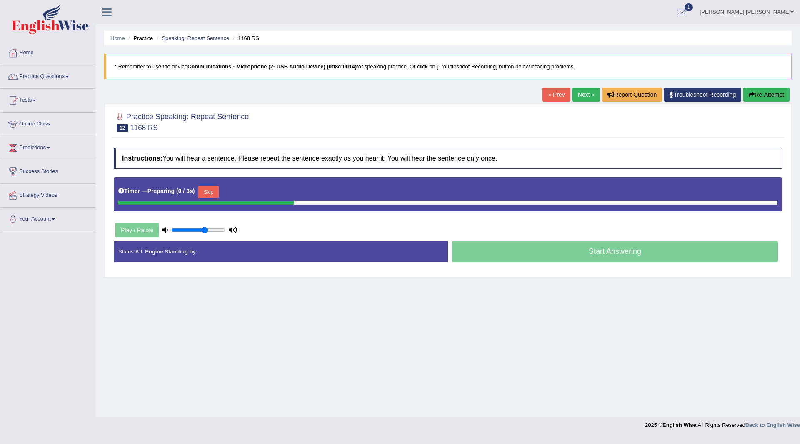
click at [204, 193] on button "Skip" at bounding box center [208, 192] width 21 height 12
click at [255, 190] on button "Skip" at bounding box center [244, 192] width 21 height 12
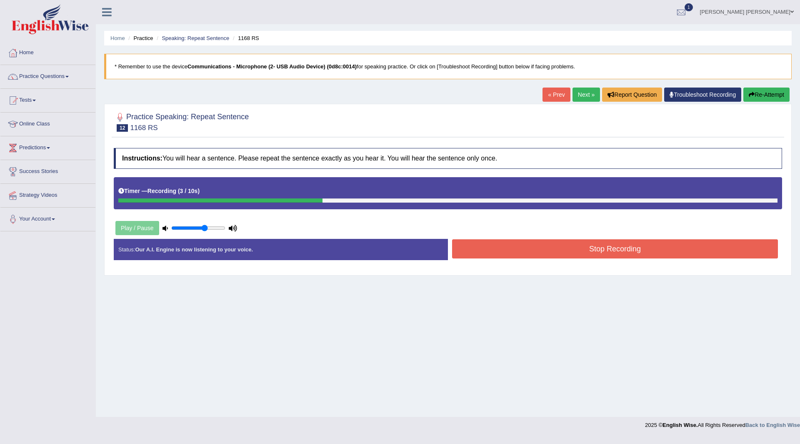
click at [516, 246] on button "Stop Recording" at bounding box center [615, 248] width 326 height 19
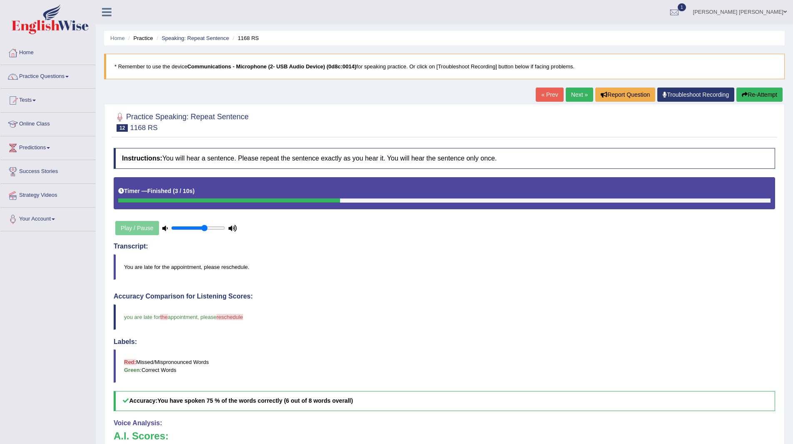
click at [576, 90] on link "Next »" at bounding box center [579, 94] width 27 height 14
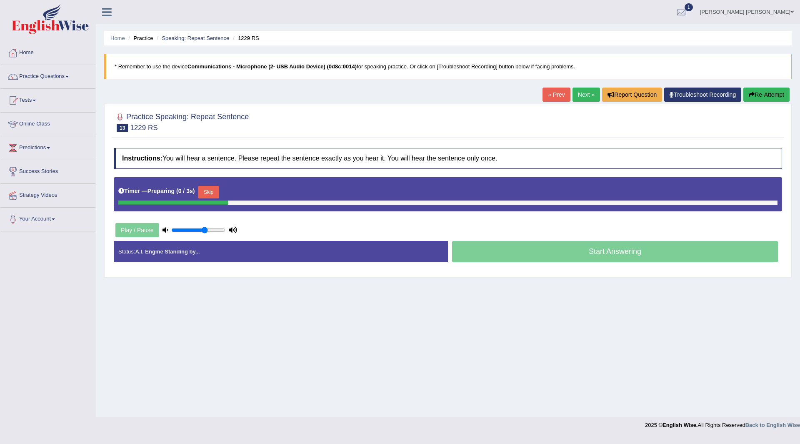
click at [209, 189] on button "Skip" at bounding box center [208, 192] width 21 height 12
click at [248, 187] on button "Skip" at bounding box center [244, 192] width 21 height 12
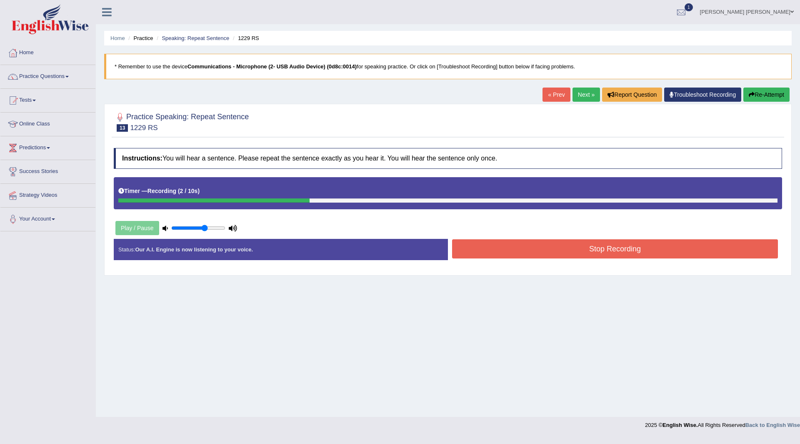
click at [479, 248] on button "Stop Recording" at bounding box center [615, 248] width 326 height 19
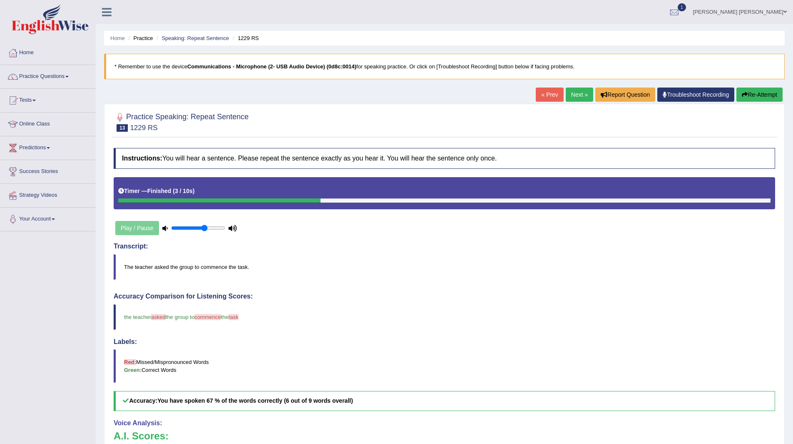
drag, startPoint x: 572, startPoint y: 91, endPoint x: 562, endPoint y: 90, distance: 9.6
click at [572, 91] on link "Next »" at bounding box center [579, 94] width 27 height 14
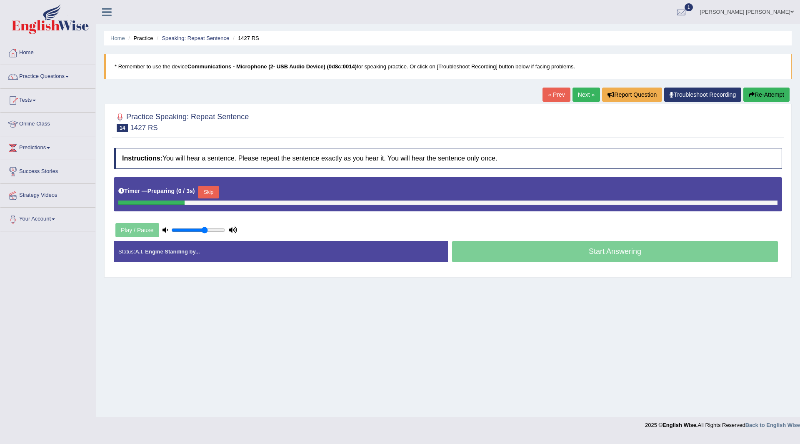
click at [207, 190] on button "Skip" at bounding box center [208, 192] width 21 height 12
click at [245, 192] on button "Skip" at bounding box center [244, 192] width 21 height 12
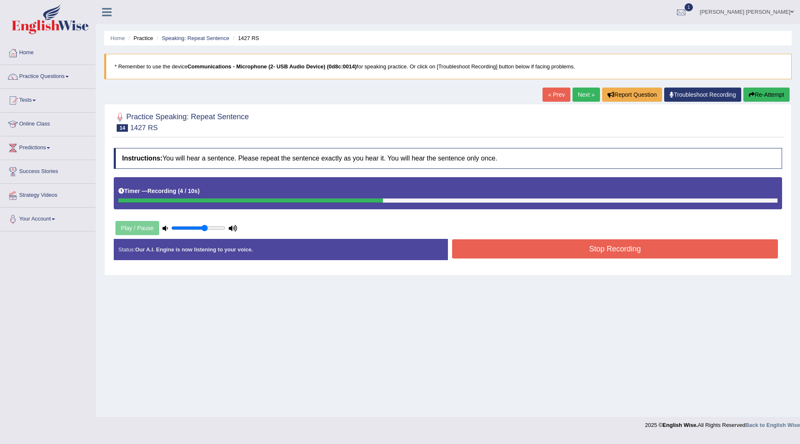
click at [485, 248] on button "Stop Recording" at bounding box center [615, 248] width 326 height 19
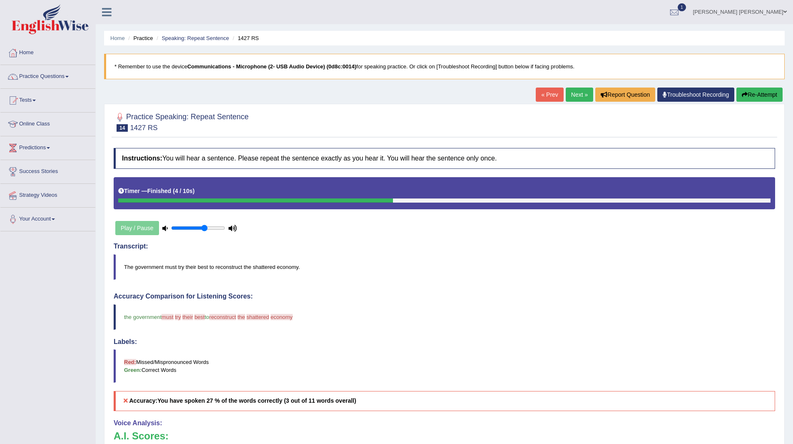
click at [571, 90] on link "Next »" at bounding box center [579, 94] width 27 height 14
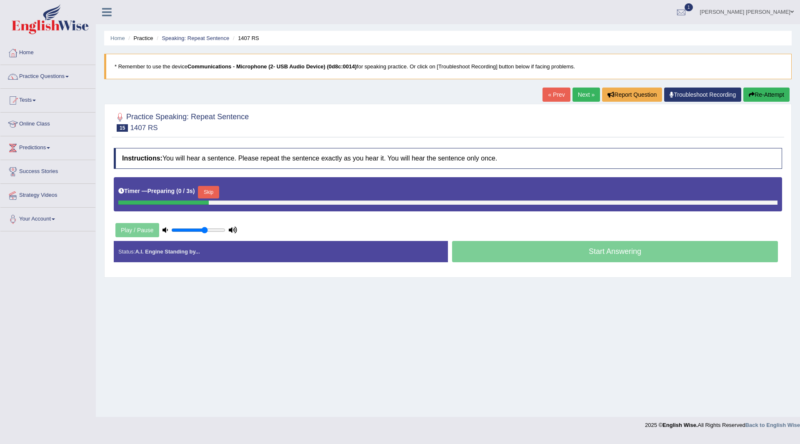
click at [211, 191] on button "Skip" at bounding box center [208, 192] width 21 height 12
click at [245, 187] on button "Skip" at bounding box center [244, 192] width 21 height 12
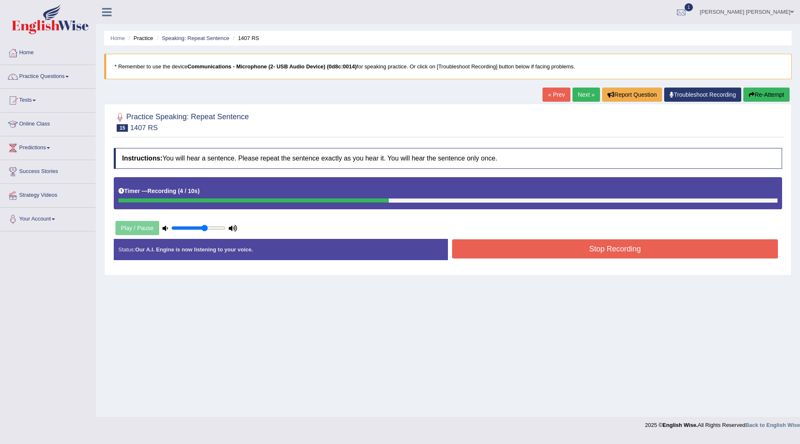
click at [511, 246] on button "Stop Recording" at bounding box center [615, 248] width 326 height 19
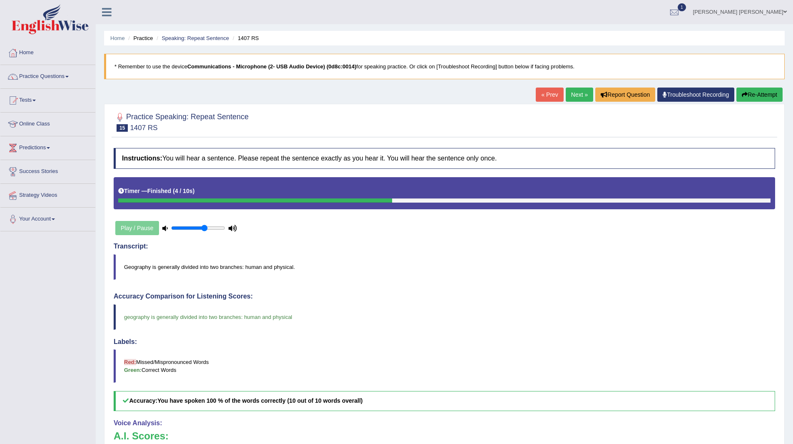
click at [579, 85] on div "Home Practice Speaking: Repeat Sentence 1407 RS * Remember to use the device Co…" at bounding box center [445, 288] width 698 height 577
click at [567, 100] on link "Next »" at bounding box center [579, 94] width 27 height 14
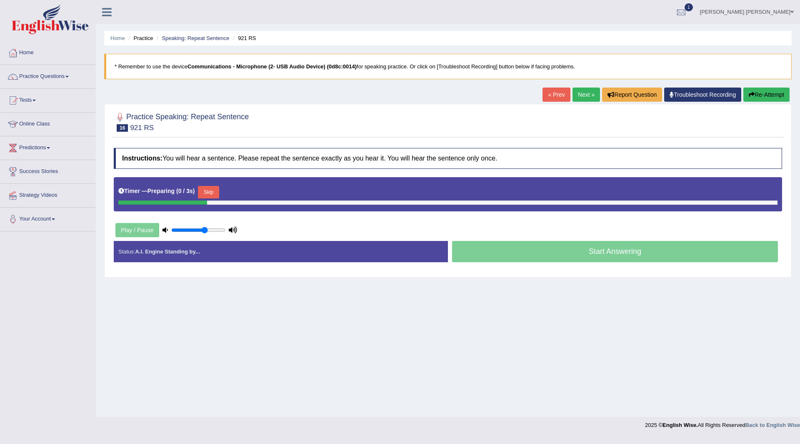
click at [212, 189] on button "Skip" at bounding box center [208, 192] width 21 height 12
click at [249, 195] on button "Skip" at bounding box center [244, 192] width 21 height 12
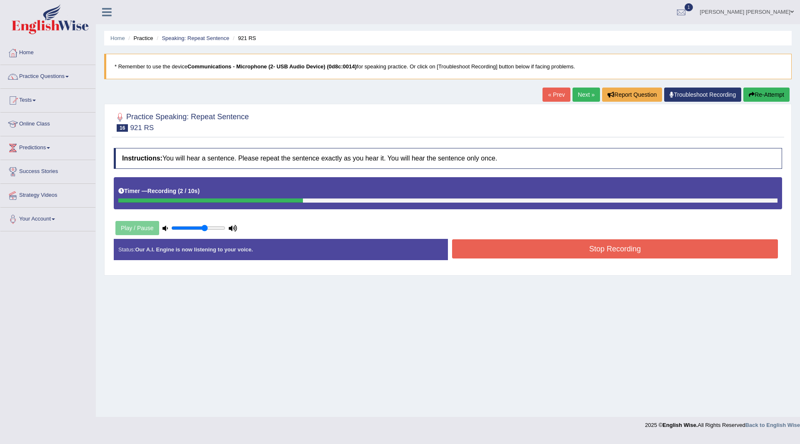
click at [535, 243] on button "Stop Recording" at bounding box center [615, 248] width 326 height 19
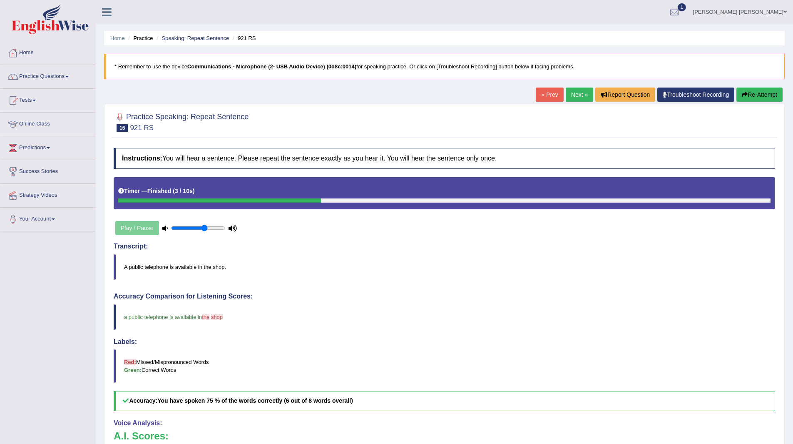
click at [571, 97] on link "Next »" at bounding box center [579, 94] width 27 height 14
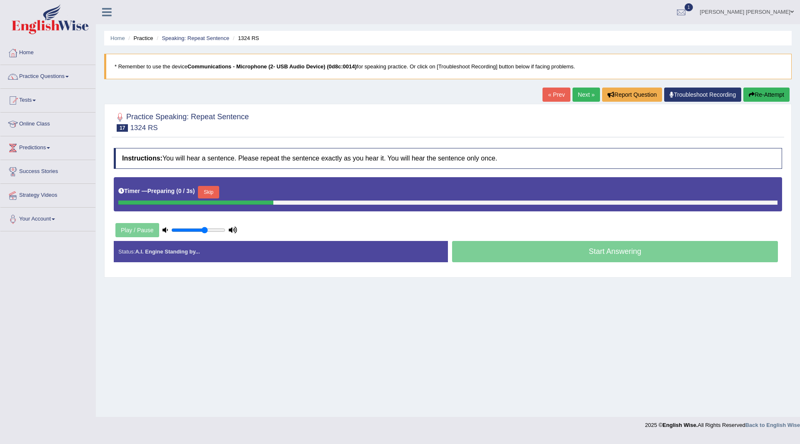
click at [207, 190] on button "Skip" at bounding box center [208, 192] width 21 height 12
click at [255, 194] on button "Skip" at bounding box center [244, 192] width 21 height 12
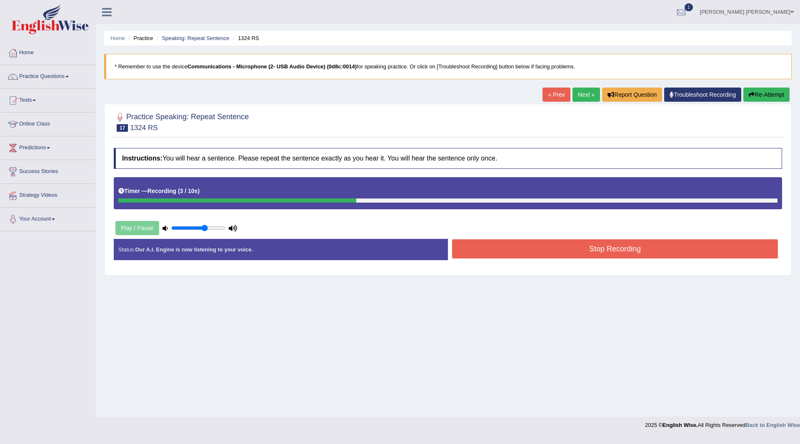
click at [493, 250] on button "Stop Recording" at bounding box center [615, 248] width 326 height 19
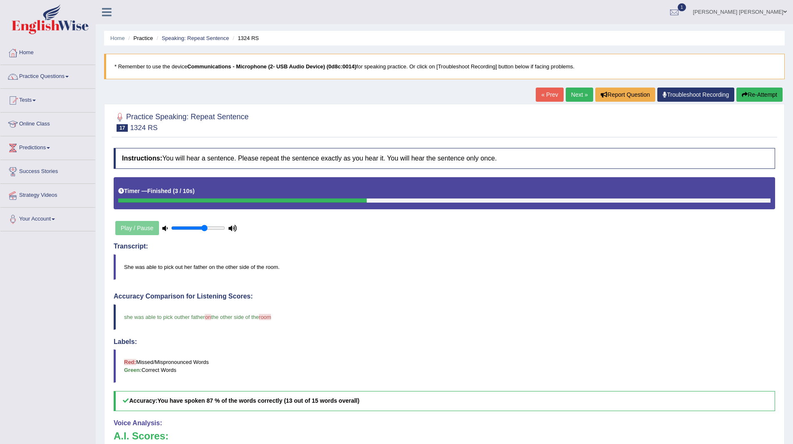
click at [585, 90] on link "Next »" at bounding box center [579, 94] width 27 height 14
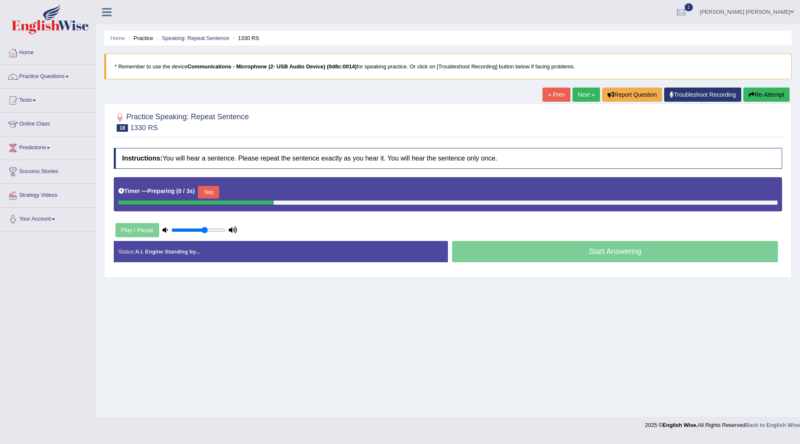
click at [203, 190] on button "Skip" at bounding box center [208, 192] width 21 height 12
click at [250, 192] on button "Skip" at bounding box center [244, 192] width 21 height 12
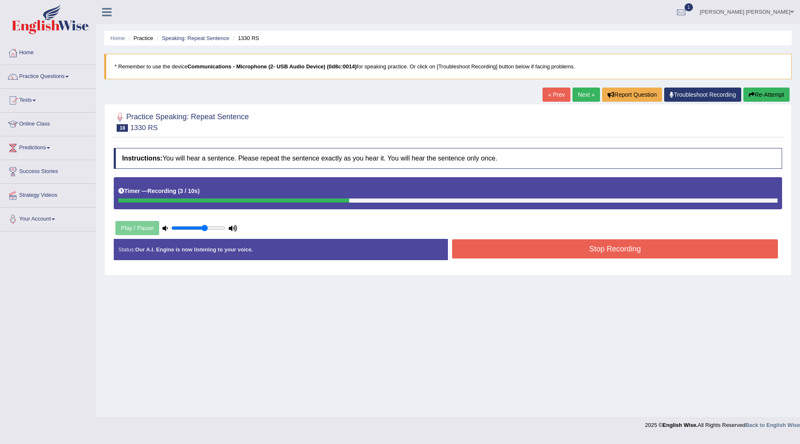
click at [538, 245] on button "Stop Recording" at bounding box center [615, 248] width 326 height 19
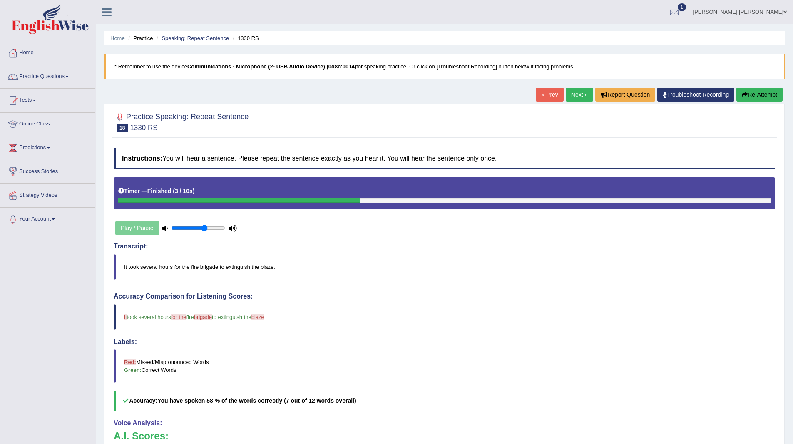
click at [574, 94] on link "Next »" at bounding box center [579, 94] width 27 height 14
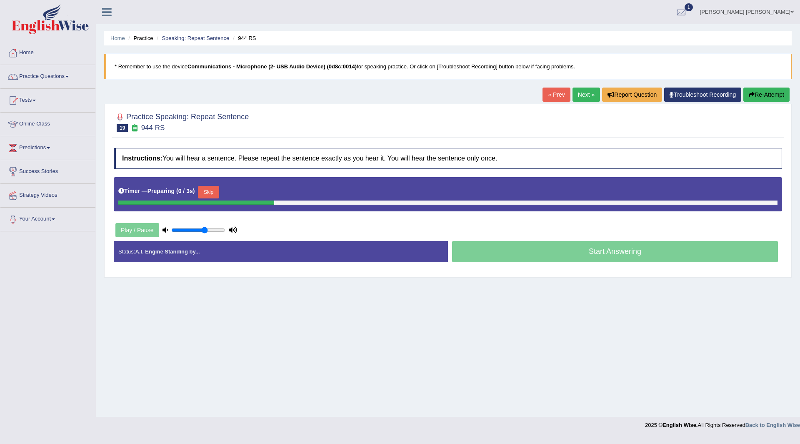
click at [209, 189] on button "Skip" at bounding box center [208, 192] width 21 height 12
click at [249, 194] on button "Skip" at bounding box center [244, 192] width 21 height 12
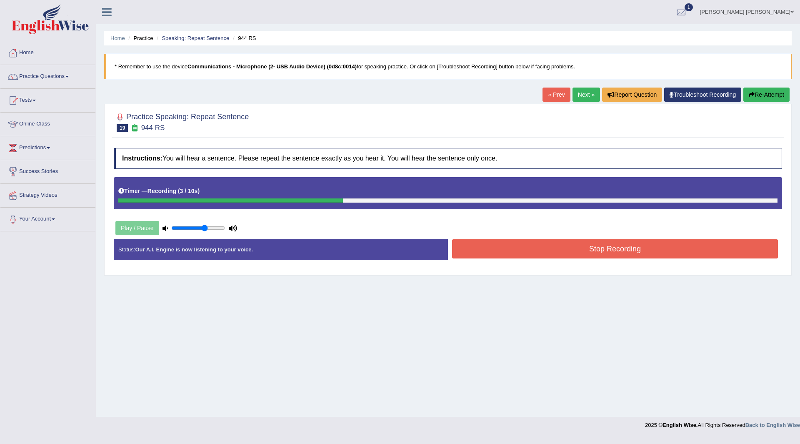
click at [536, 245] on button "Stop Recording" at bounding box center [615, 248] width 326 height 19
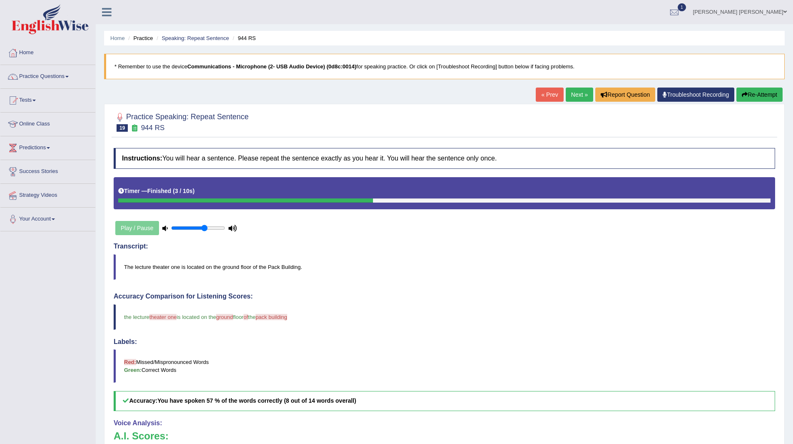
click at [570, 92] on link "Next »" at bounding box center [579, 94] width 27 height 14
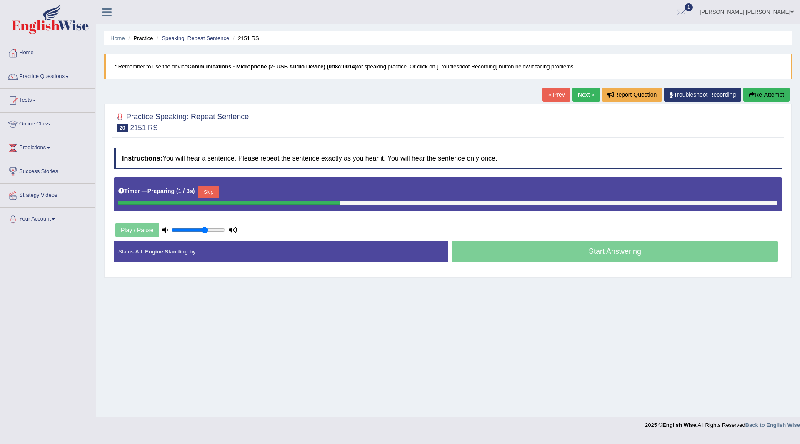
click at [214, 189] on button "Skip" at bounding box center [208, 192] width 21 height 12
click at [250, 192] on button "Skip" at bounding box center [244, 192] width 21 height 12
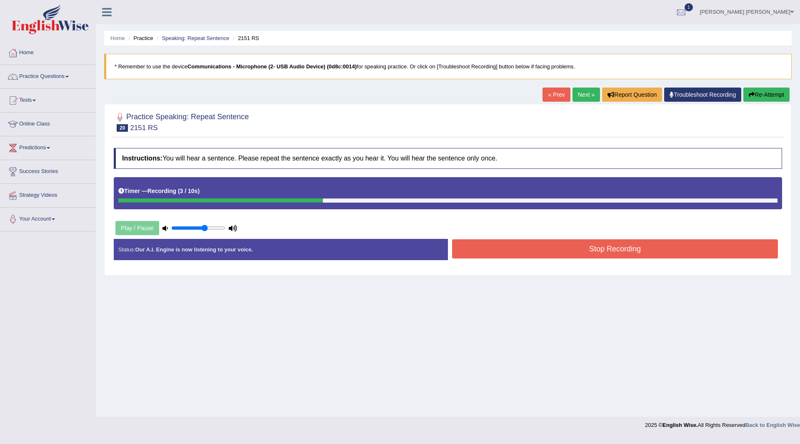
click at [479, 248] on button "Stop Recording" at bounding box center [615, 248] width 326 height 19
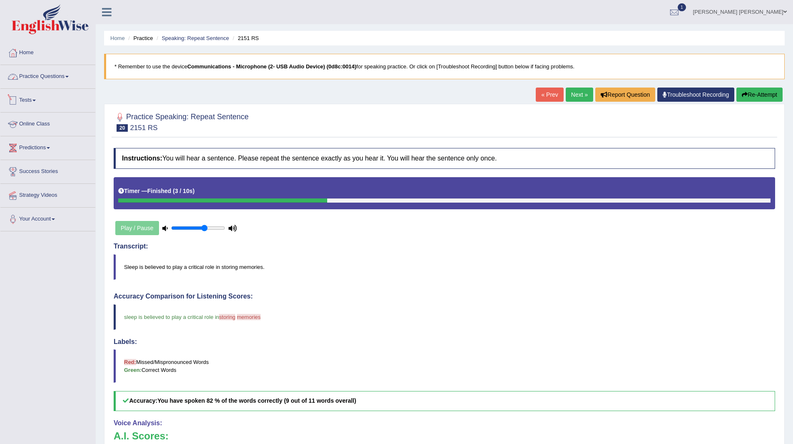
click at [43, 77] on link "Practice Questions" at bounding box center [47, 75] width 95 height 21
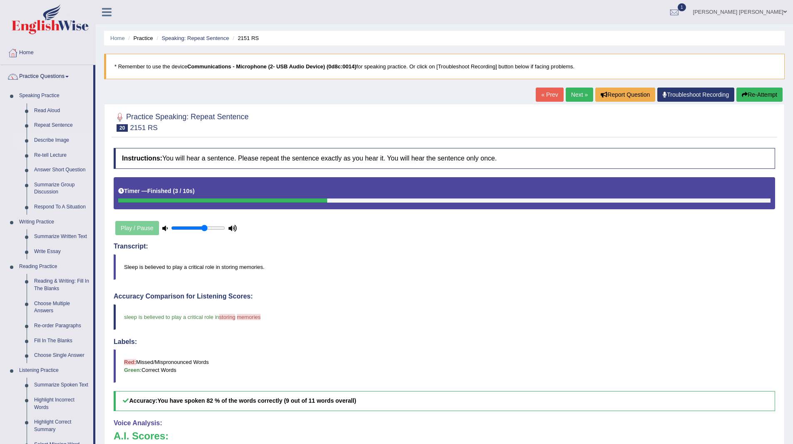
click at [51, 142] on link "Describe Image" at bounding box center [61, 140] width 63 height 15
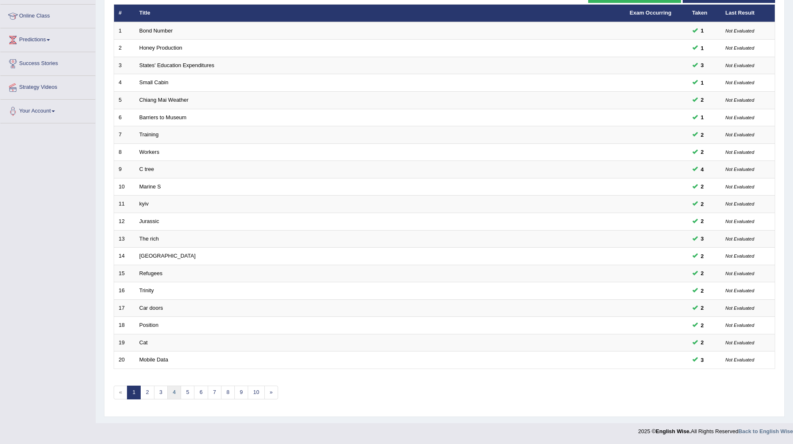
click at [176, 394] on link "4" at bounding box center [174, 392] width 14 height 14
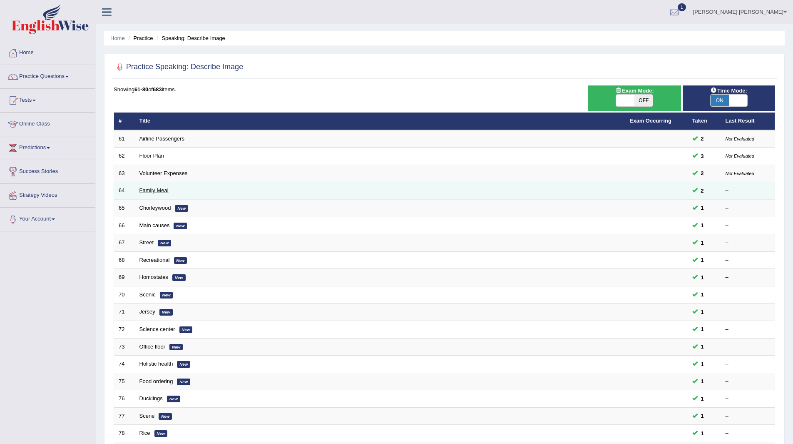
click at [143, 188] on link "Family Meal" at bounding box center [154, 190] width 29 height 6
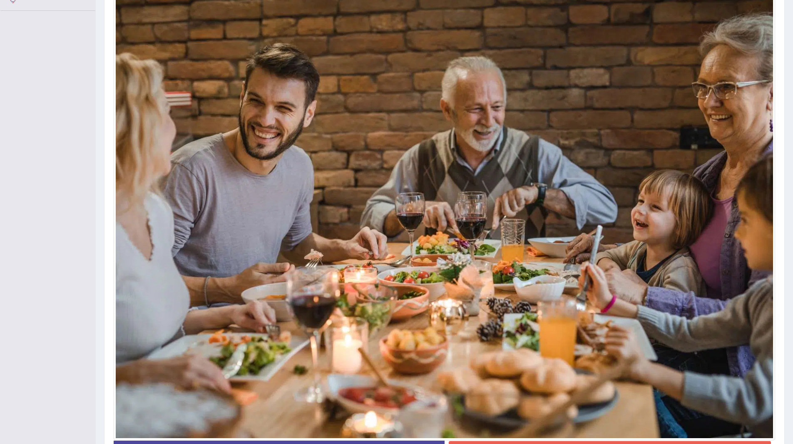
scroll to position [281, 0]
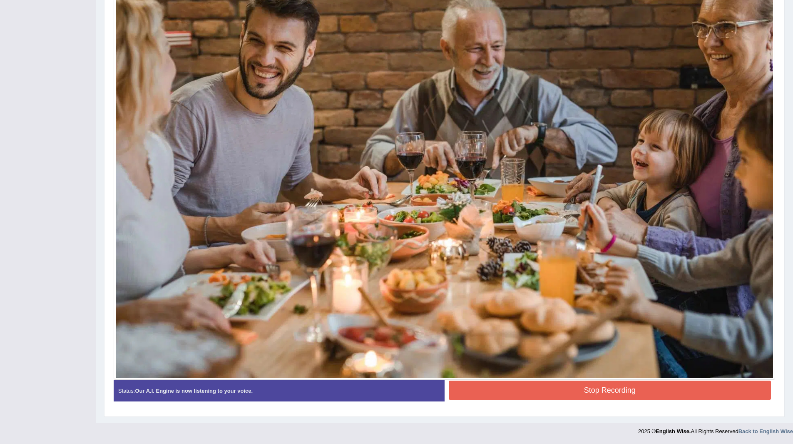
click at [517, 377] on div at bounding box center [445, 158] width 662 height 443
click at [0, 0] on blockquote "." at bounding box center [0, 0] width 0 height 0
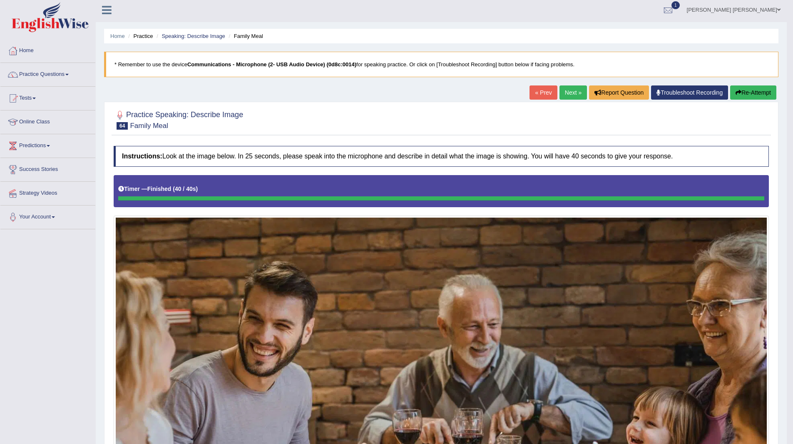
scroll to position [0, 0]
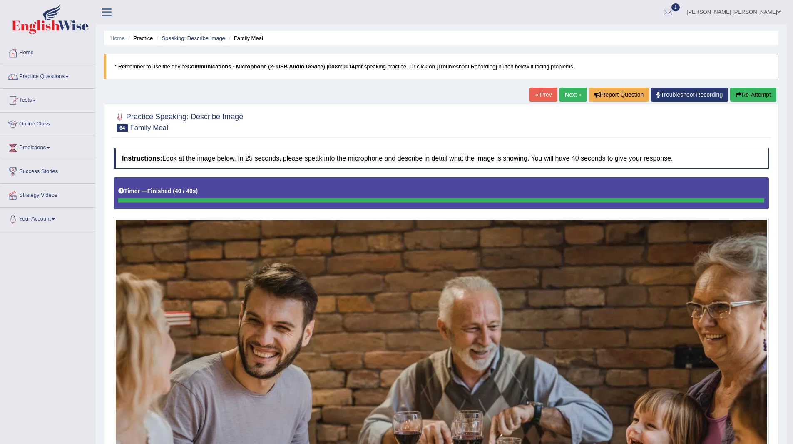
click at [569, 90] on link "Next »" at bounding box center [573, 94] width 27 height 14
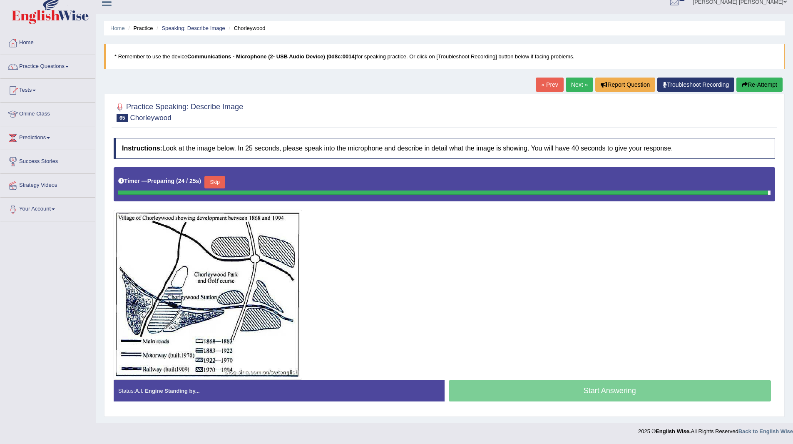
scroll to position [8, 0]
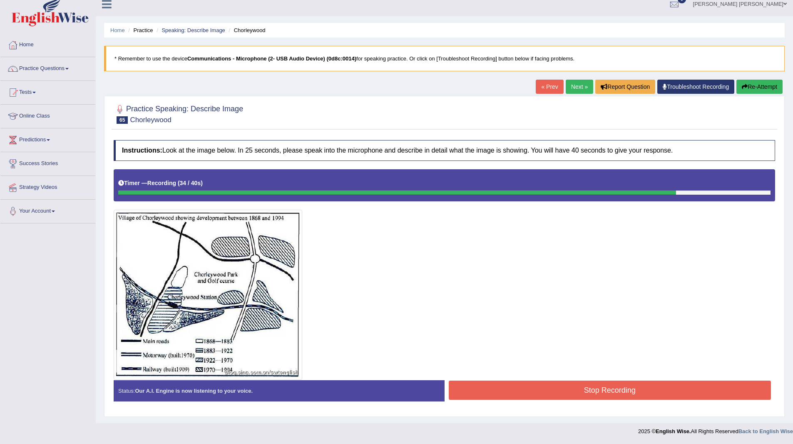
click at [552, 393] on button "Stop Recording" at bounding box center [610, 389] width 323 height 19
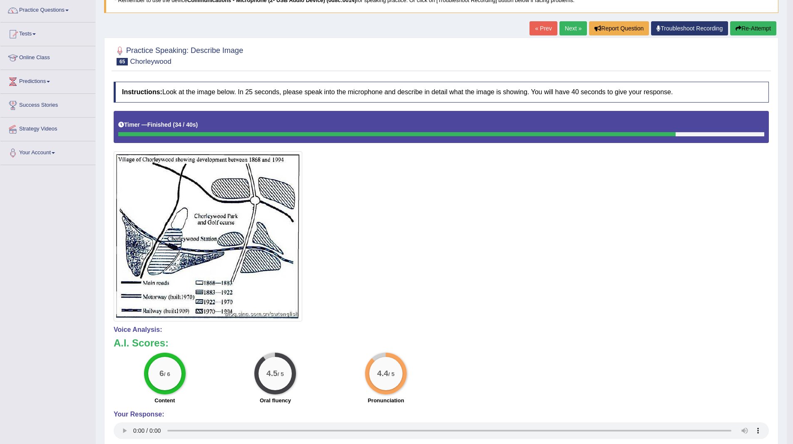
scroll to position [0, 0]
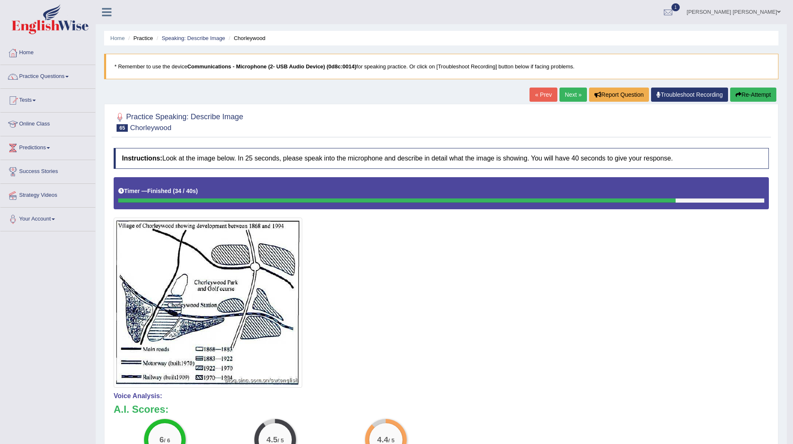
click at [568, 97] on link "Next »" at bounding box center [573, 94] width 27 height 14
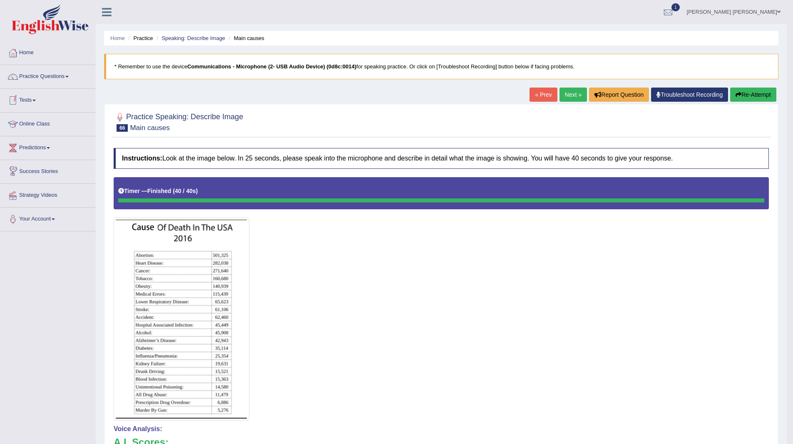
click at [568, 92] on link "Next »" at bounding box center [573, 94] width 27 height 14
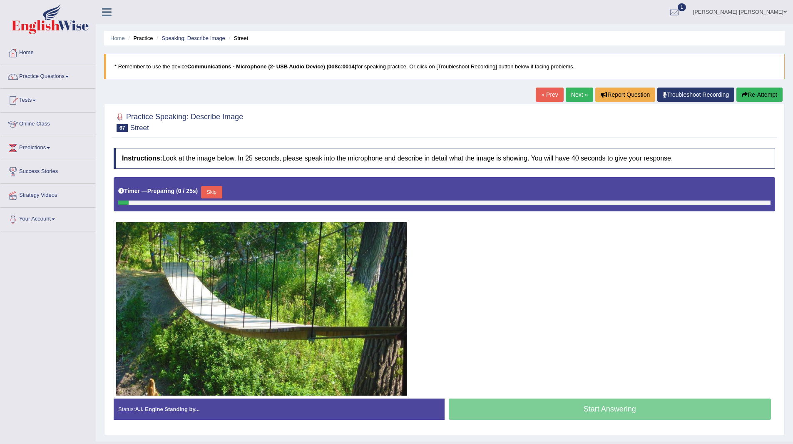
scroll to position [18, 0]
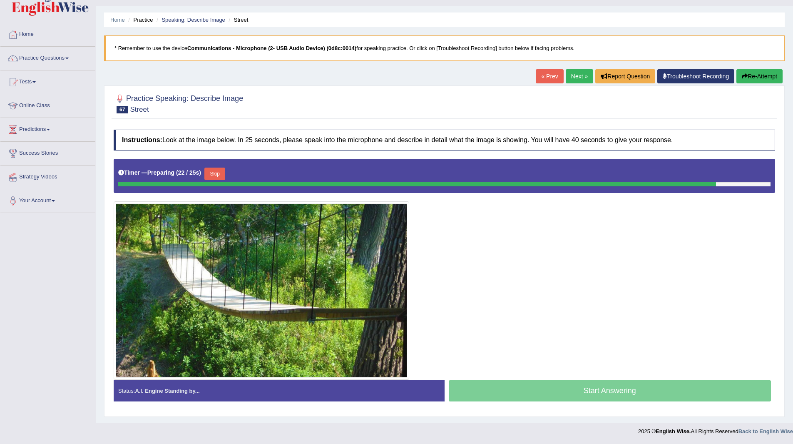
click at [217, 170] on button "Skip" at bounding box center [214, 173] width 21 height 12
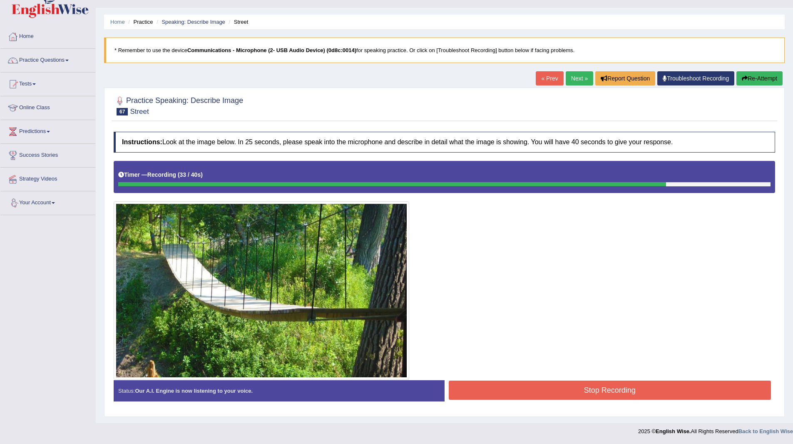
click at [548, 383] on button "Stop Recording" at bounding box center [610, 389] width 323 height 19
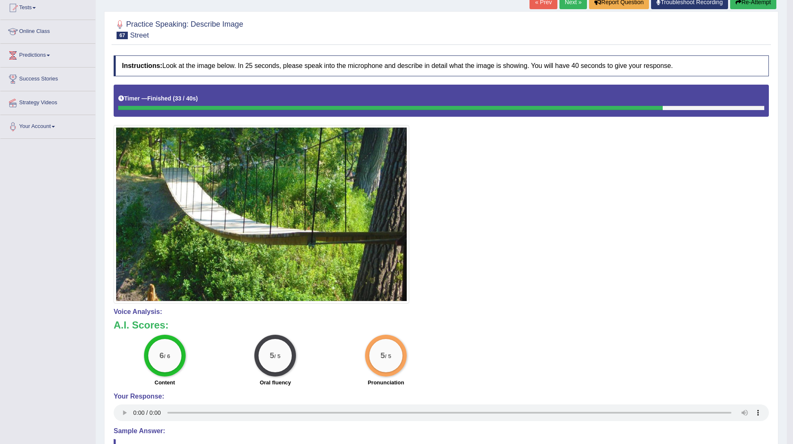
scroll to position [0, 0]
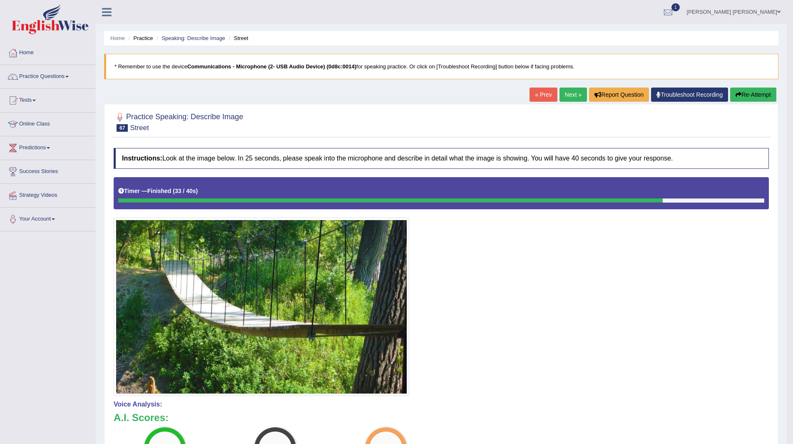
click at [570, 95] on link "Next »" at bounding box center [573, 94] width 27 height 14
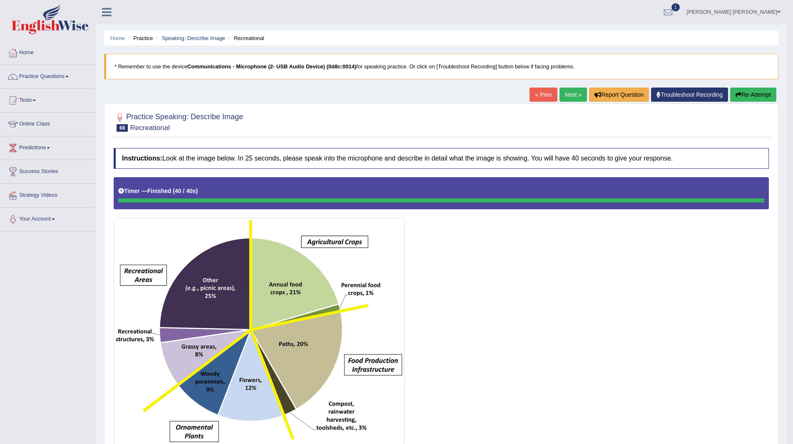
click at [567, 91] on link "Next »" at bounding box center [573, 94] width 27 height 14
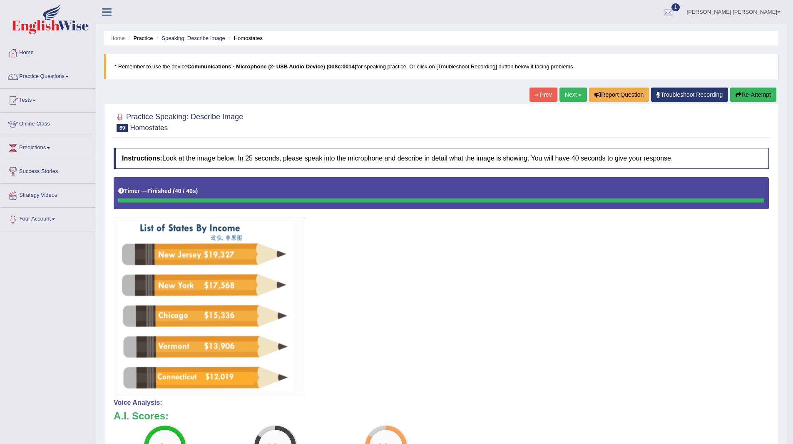
click at [565, 97] on link "Next »" at bounding box center [573, 94] width 27 height 14
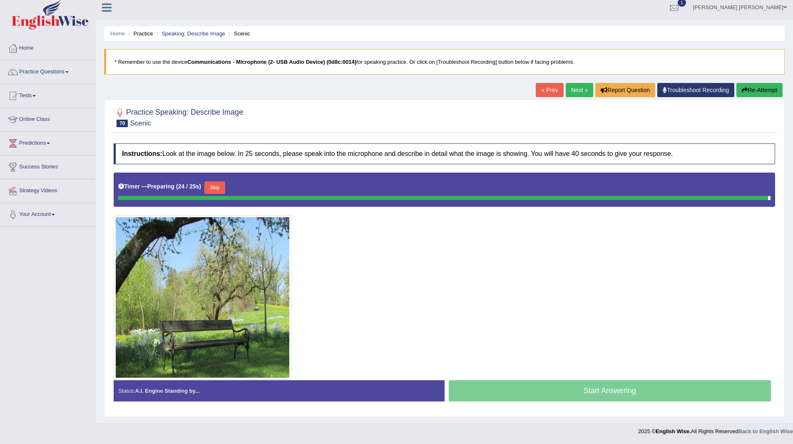
scroll to position [2, 0]
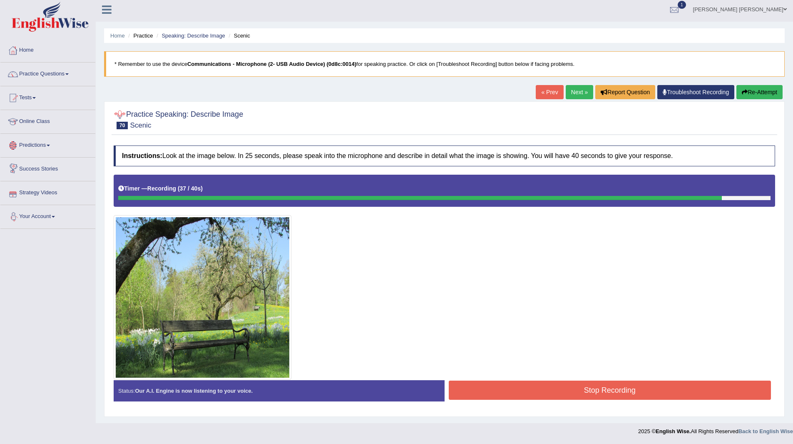
click at [541, 387] on button "Stop Recording" at bounding box center [610, 389] width 323 height 19
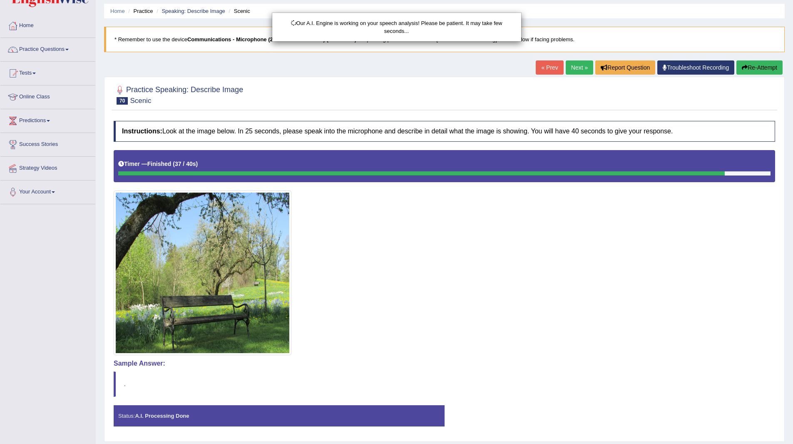
scroll to position [52, 0]
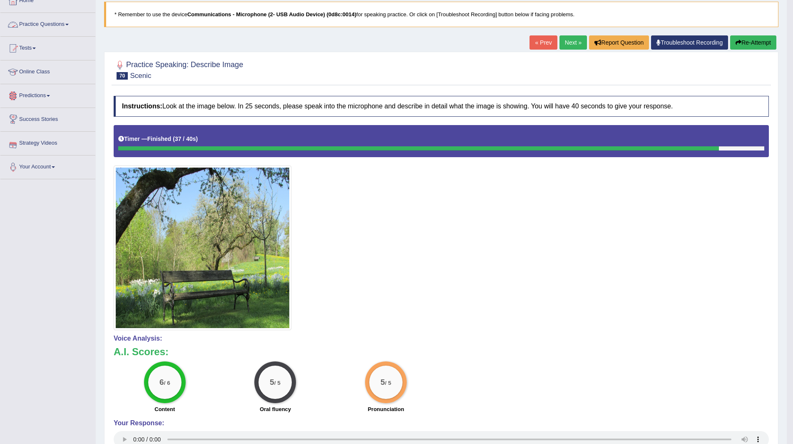
click at [41, 22] on link "Practice Questions" at bounding box center [47, 23] width 95 height 21
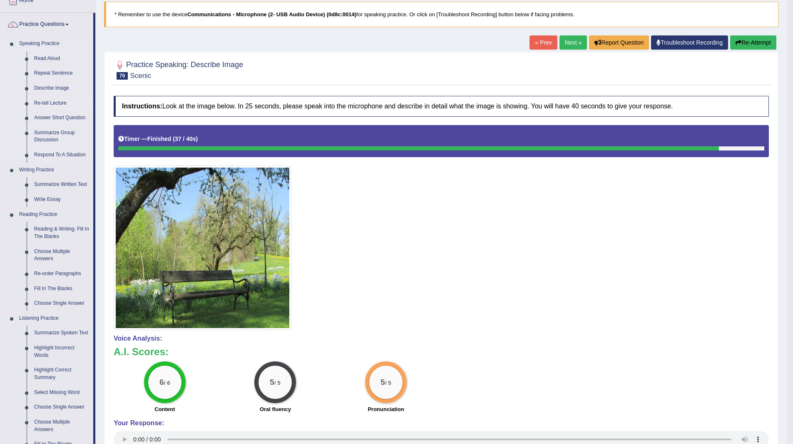
click at [48, 101] on link "Re-tell Lecture" at bounding box center [61, 103] width 63 height 15
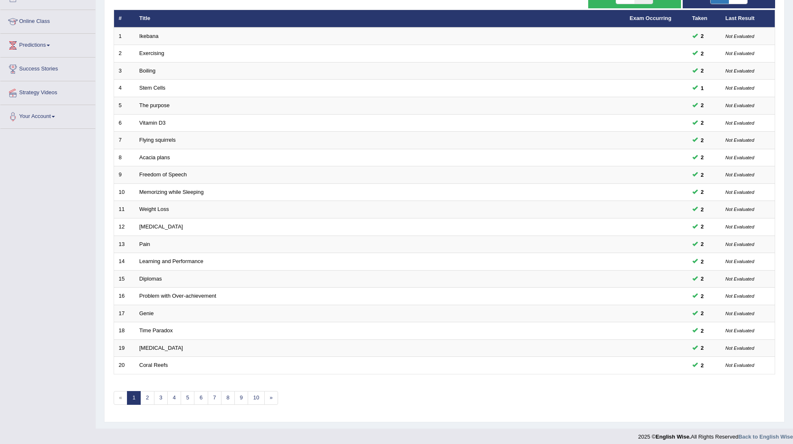
scroll to position [108, 0]
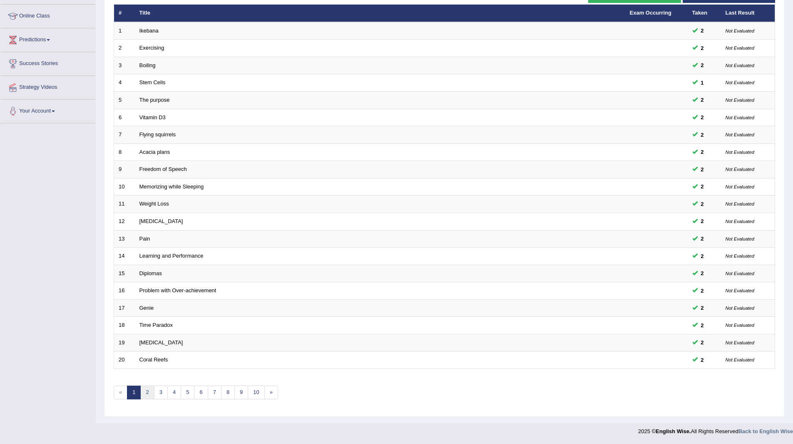
click at [149, 392] on link "2" at bounding box center [147, 392] width 14 height 14
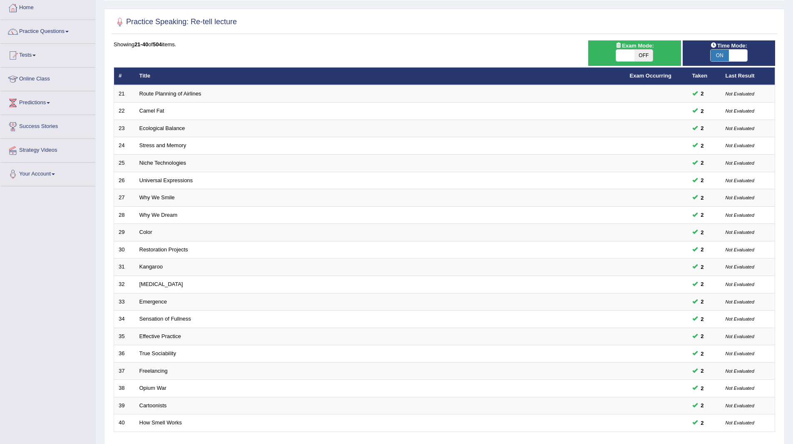
scroll to position [108, 0]
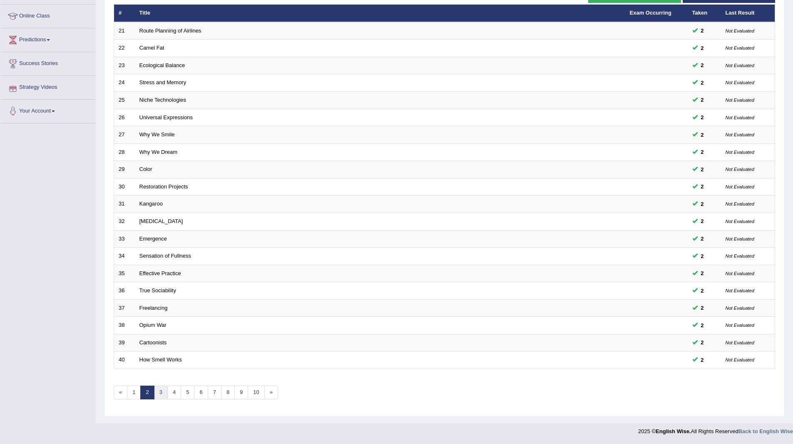
click at [157, 392] on link "3" at bounding box center [161, 392] width 14 height 14
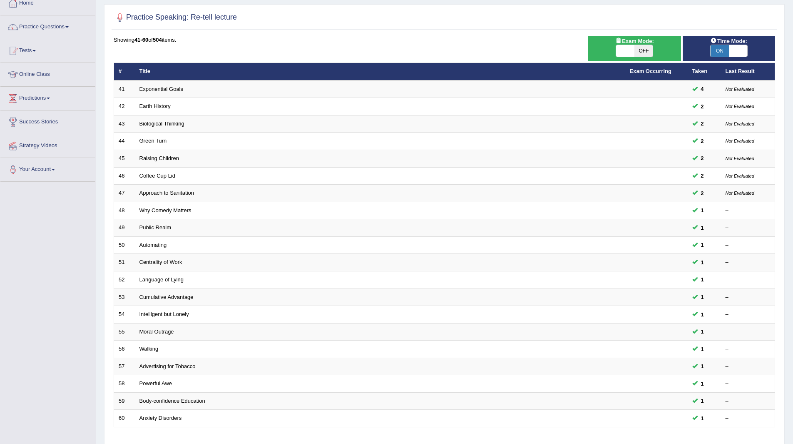
scroll to position [108, 0]
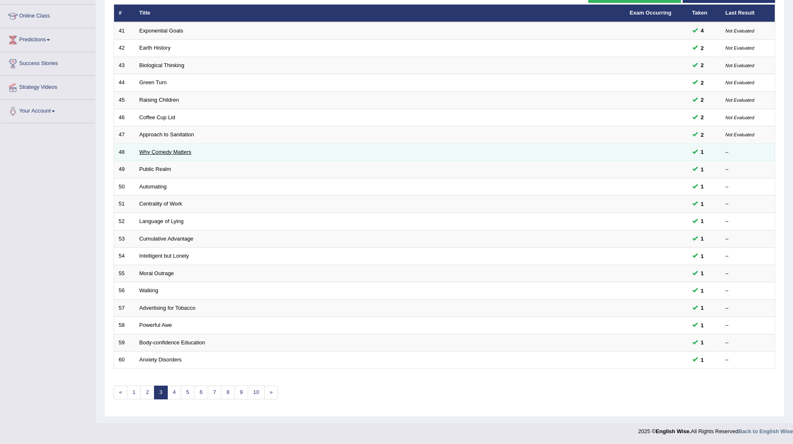
click at [161, 151] on link "Why Comedy Matters" at bounding box center [166, 152] width 52 height 6
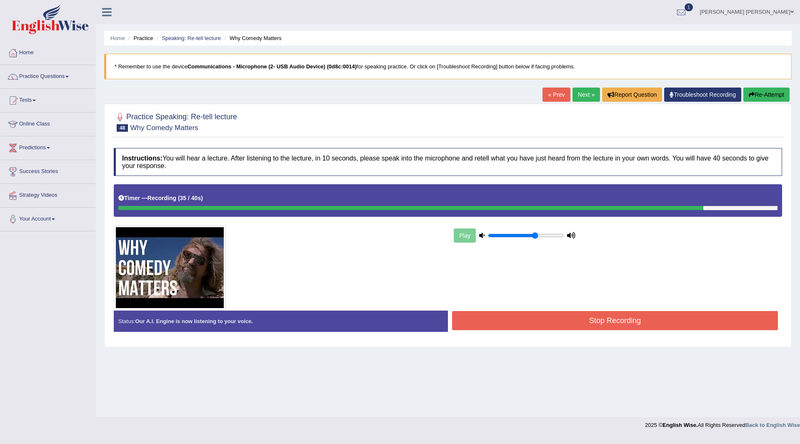
click at [517, 326] on button "Stop Recording" at bounding box center [615, 320] width 326 height 19
